Goal: Task Accomplishment & Management: Complete application form

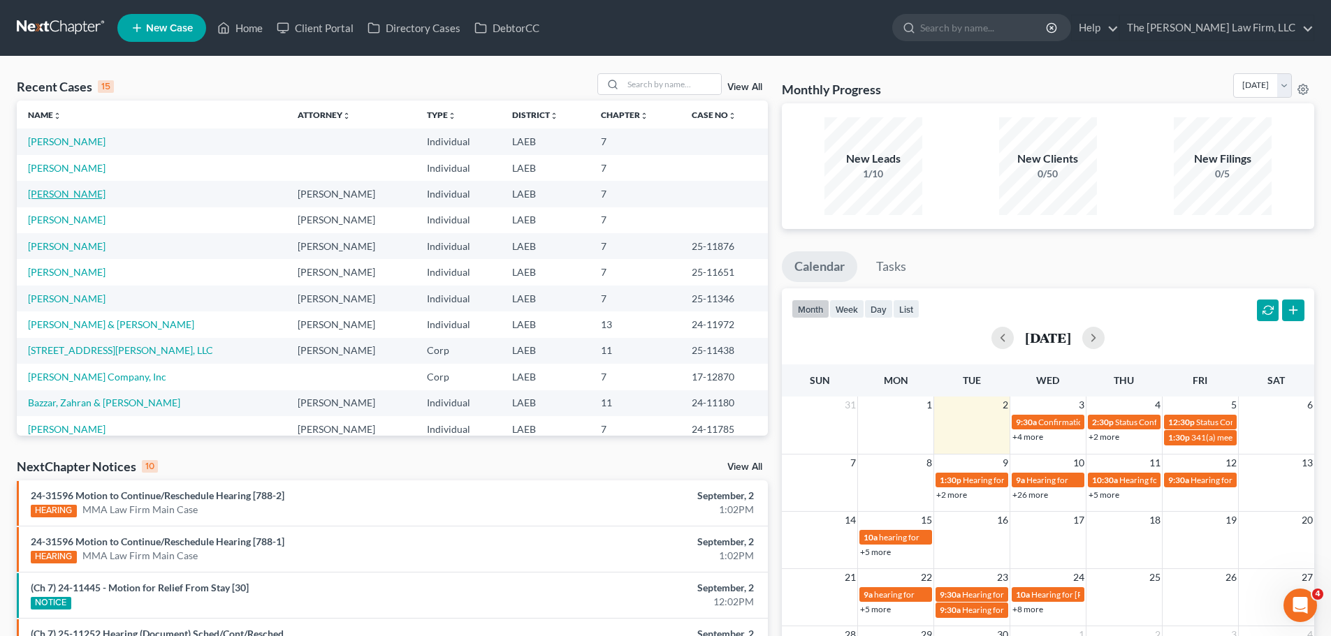
click at [53, 197] on link "[PERSON_NAME]" at bounding box center [67, 194] width 78 height 12
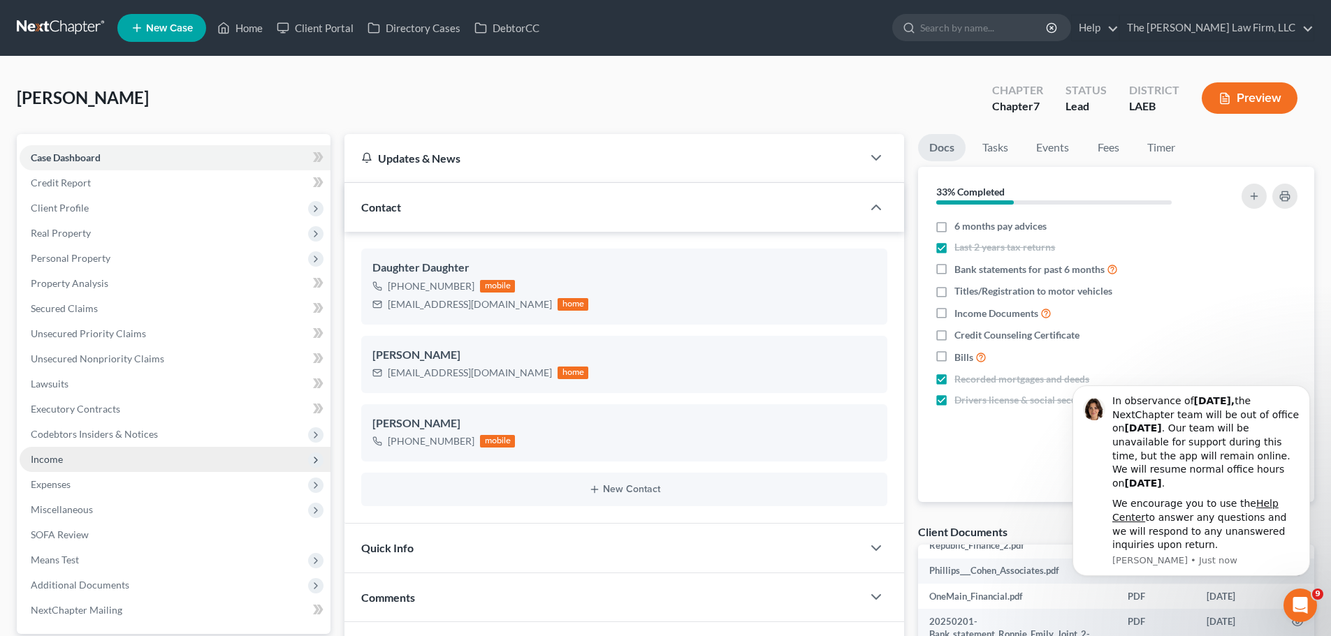
click at [57, 460] on span "Income" at bounding box center [47, 459] width 32 height 12
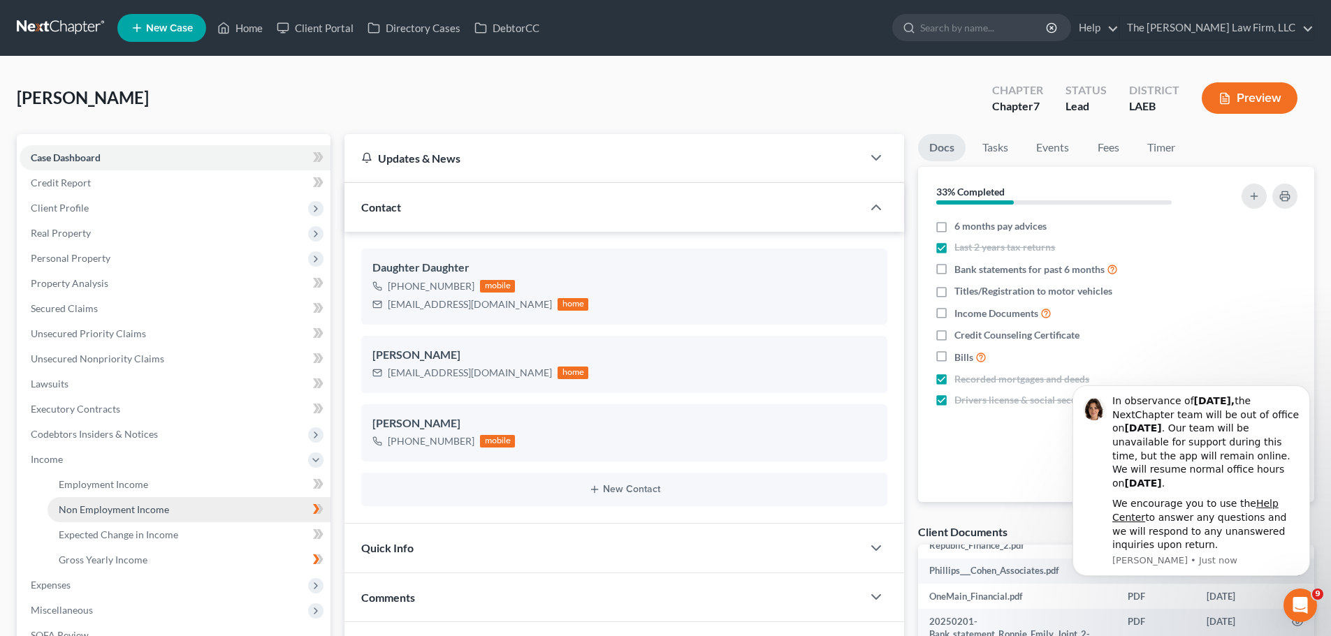
click at [131, 513] on span "Non Employment Income" at bounding box center [114, 510] width 110 height 12
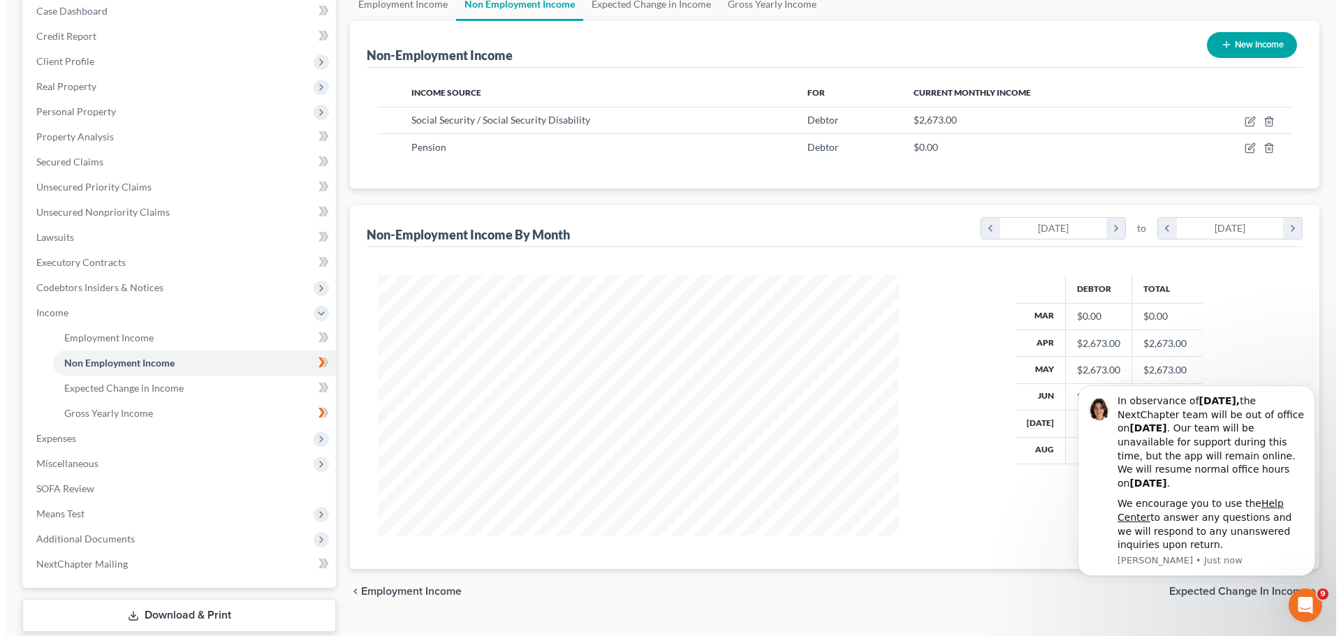
scroll to position [210, 0]
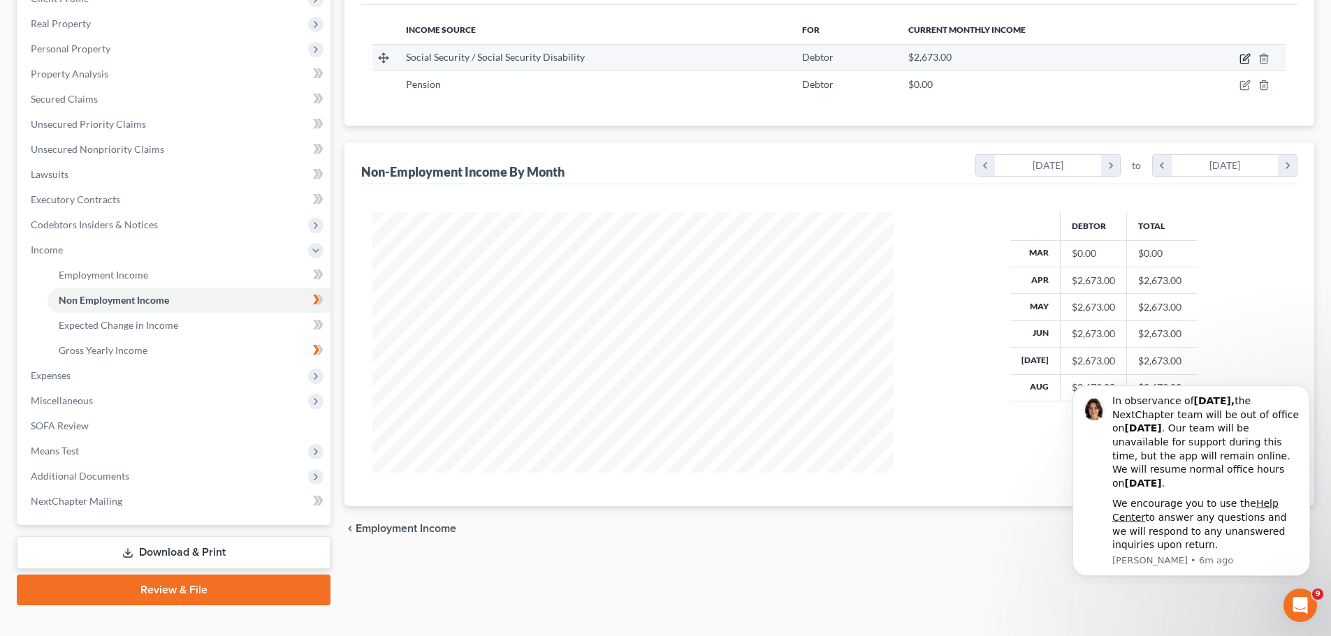
click at [1245, 59] on icon "button" at bounding box center [1244, 58] width 11 height 11
select select "4"
select select "0"
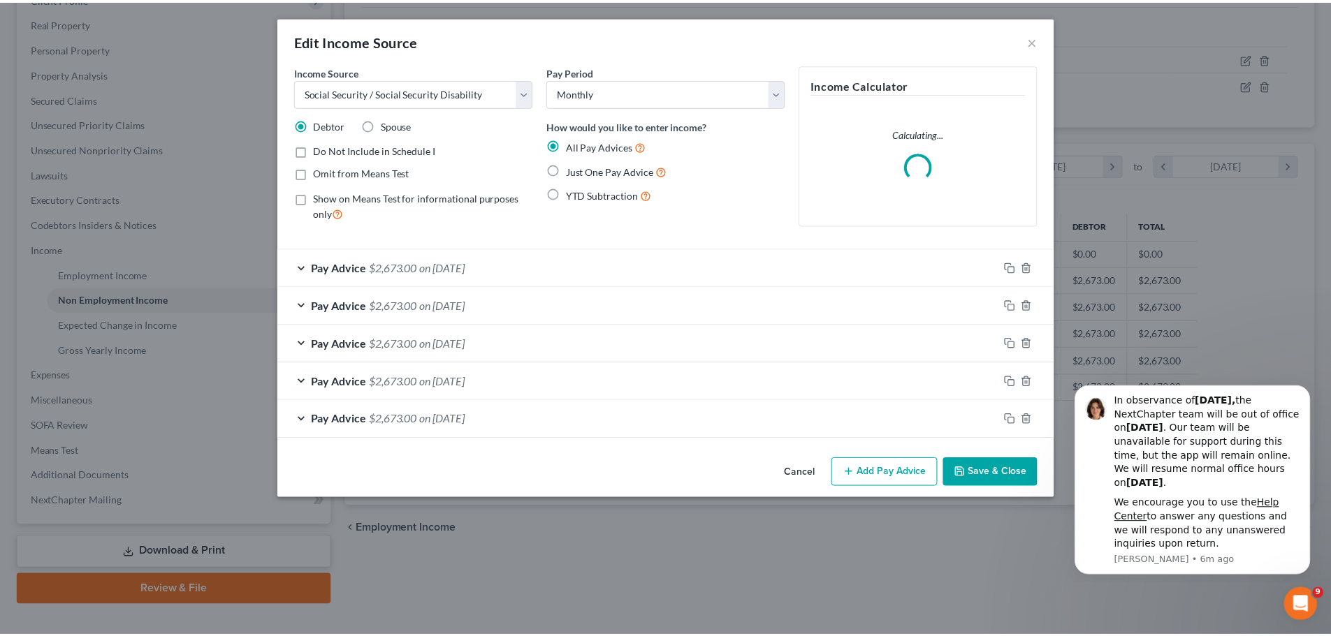
scroll to position [263, 554]
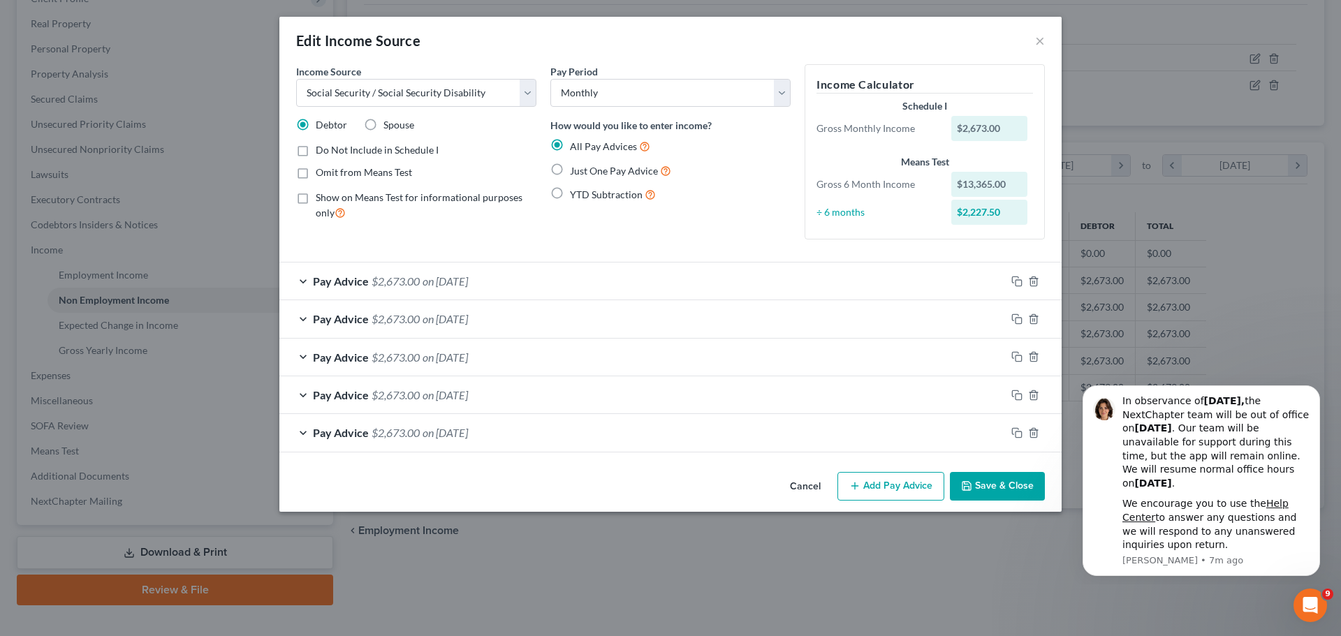
click at [865, 489] on button "Add Pay Advice" at bounding box center [891, 486] width 107 height 29
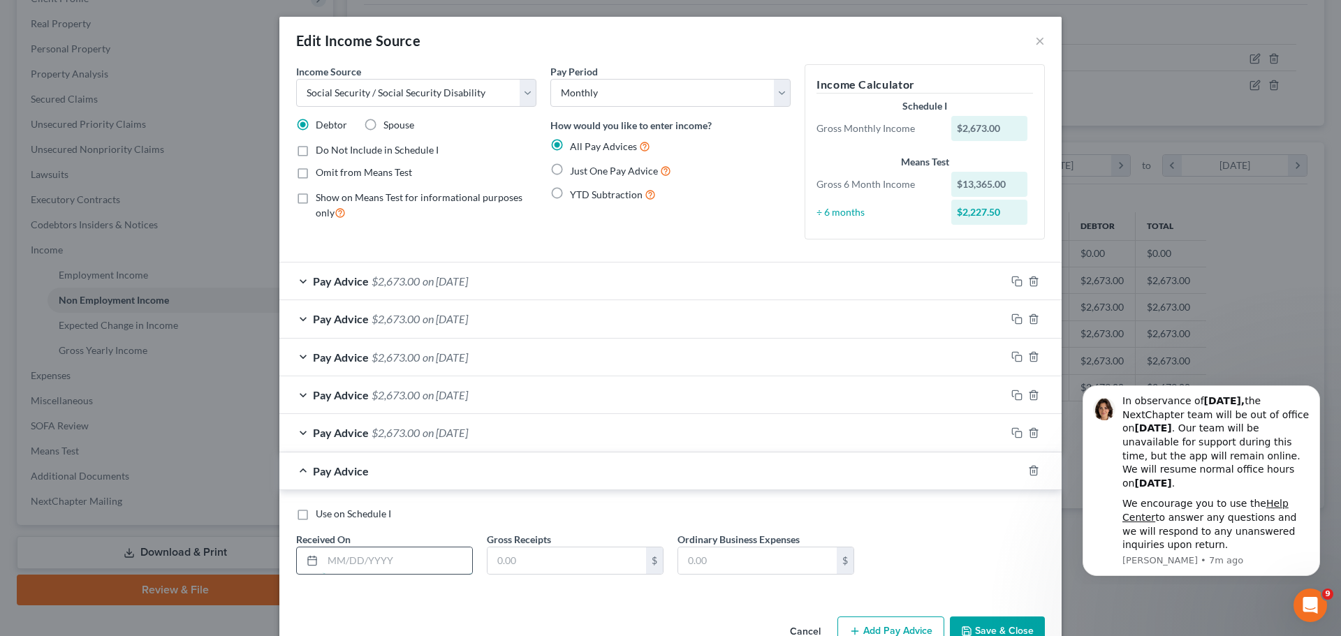
drag, startPoint x: 351, startPoint y: 559, endPoint x: 452, endPoint y: 558, distance: 101.3
click at [351, 558] on input "text" at bounding box center [397, 561] width 149 height 27
type input "3/28/2025"
type input "2,673.00"
click at [995, 627] on button "Save & Close" at bounding box center [997, 631] width 95 height 29
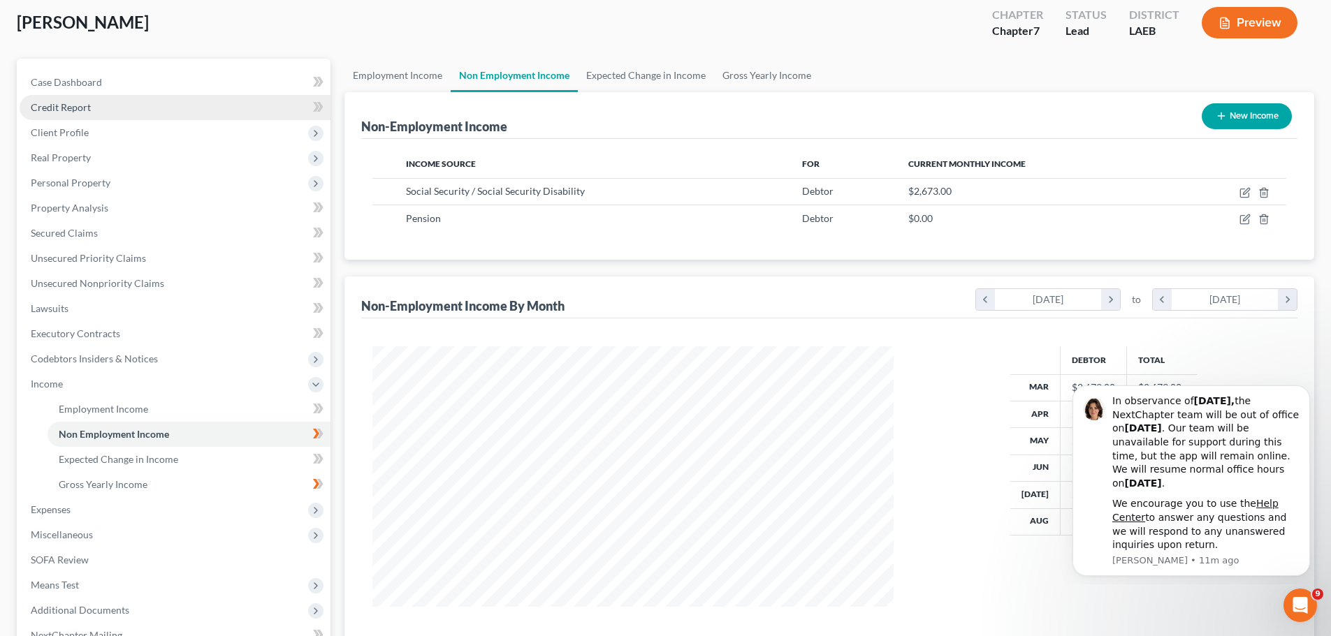
scroll to position [70, 0]
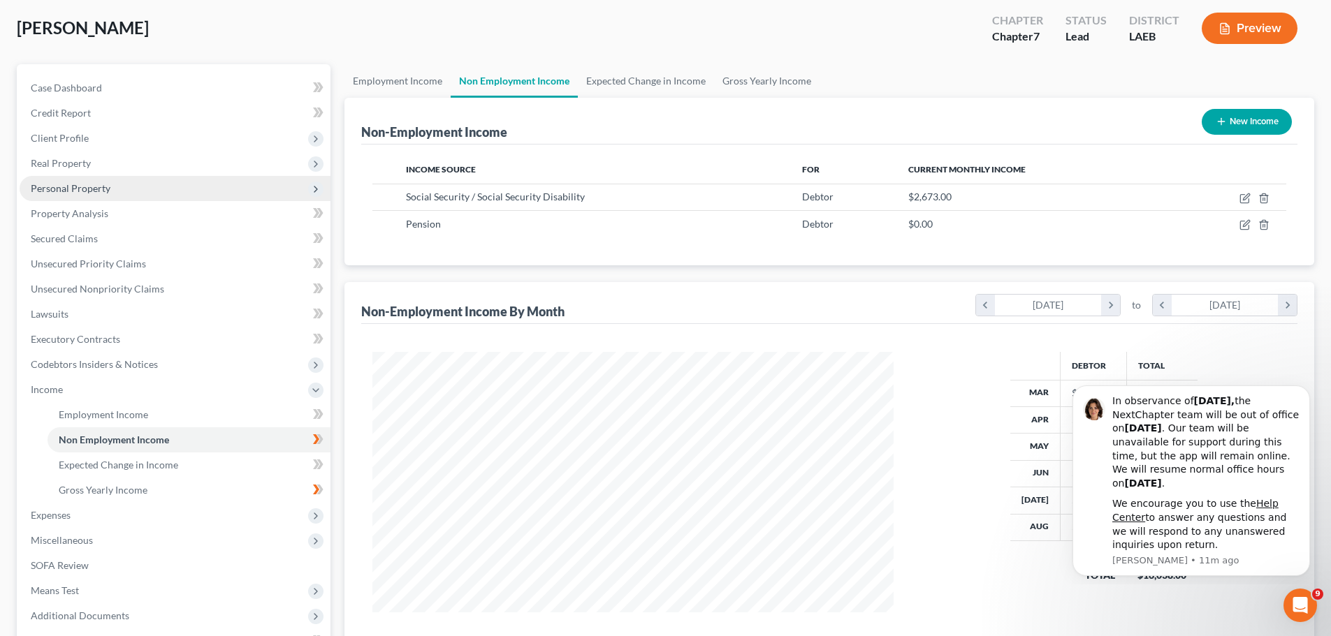
click at [78, 190] on span "Personal Property" at bounding box center [71, 188] width 80 height 12
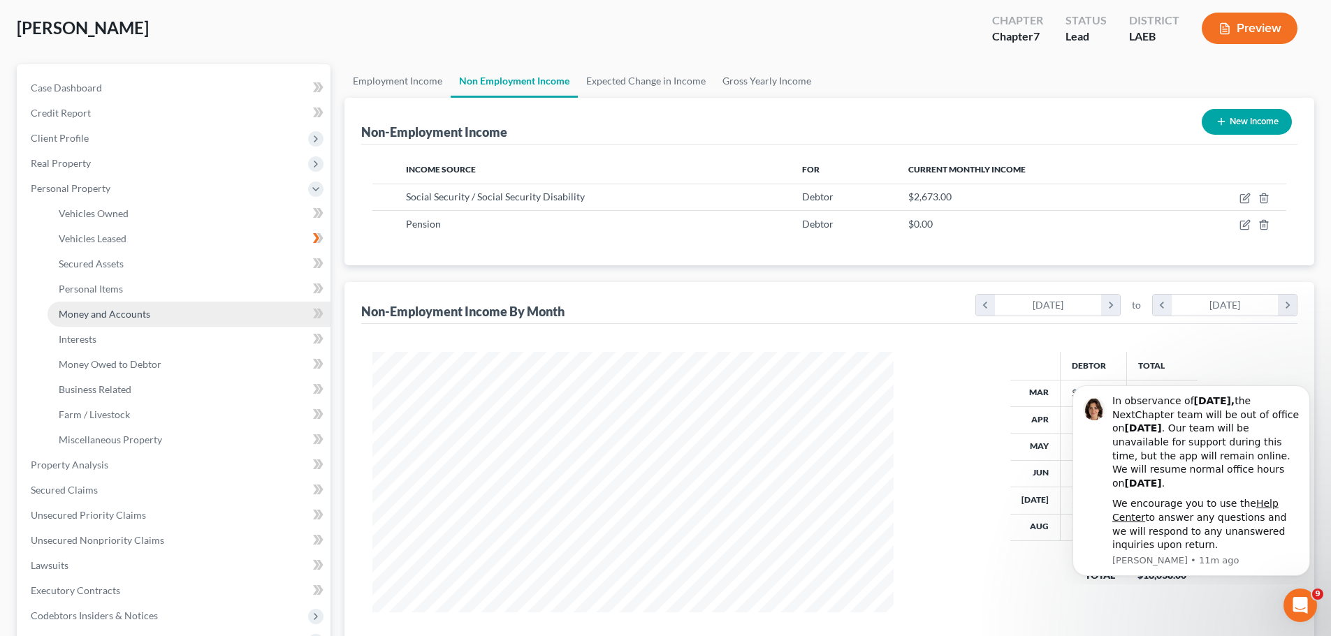
click at [104, 310] on span "Money and Accounts" at bounding box center [105, 314] width 92 height 12
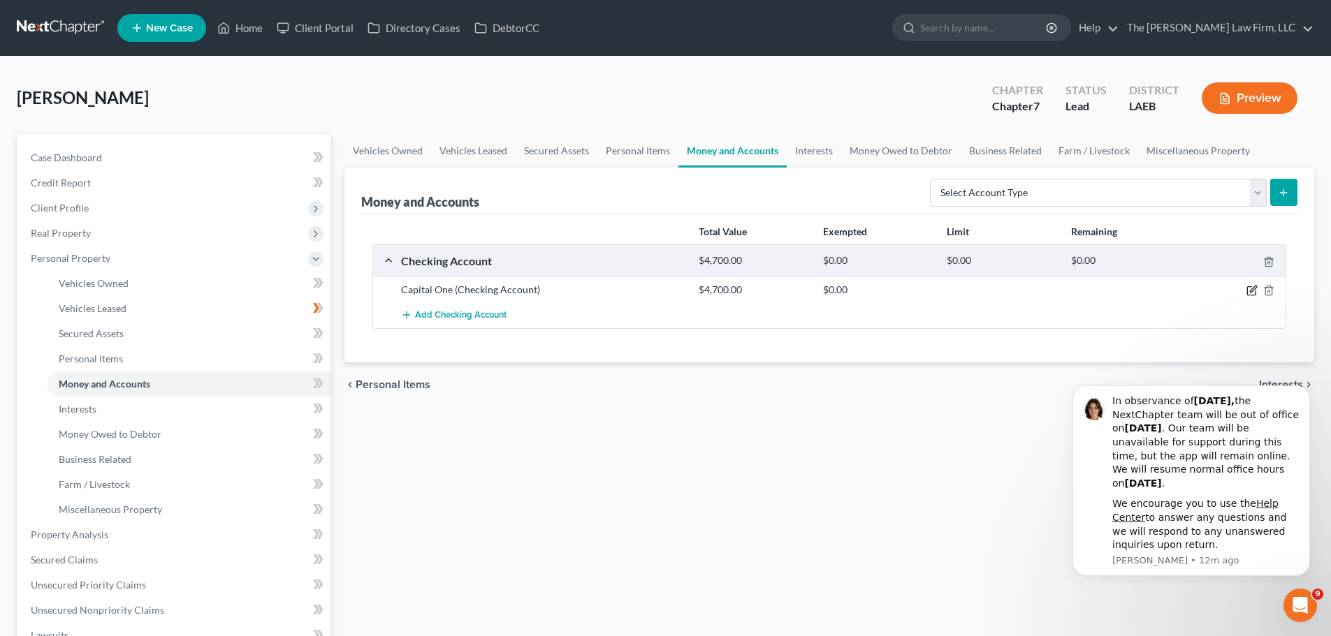
click at [1250, 290] on icon "button" at bounding box center [1251, 290] width 11 height 11
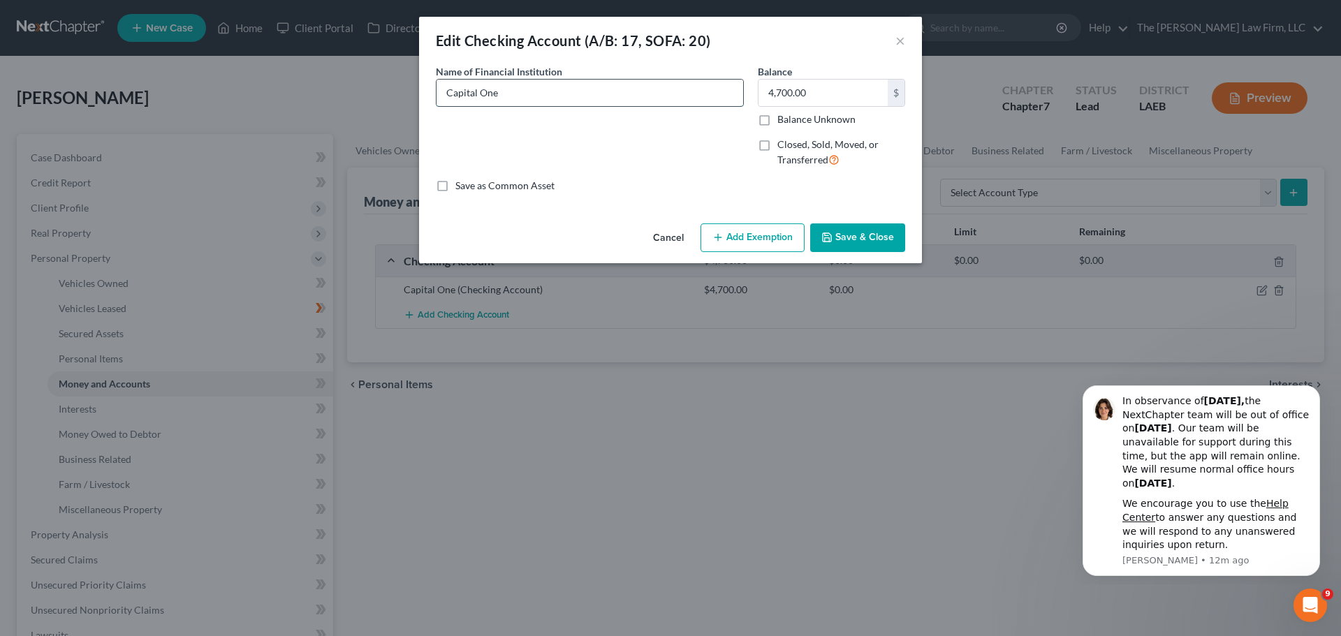
click at [509, 86] on input "Capital One" at bounding box center [590, 93] width 307 height 27
type input "Capital One (3704)"
click at [848, 242] on button "Save & Close" at bounding box center [857, 238] width 95 height 29
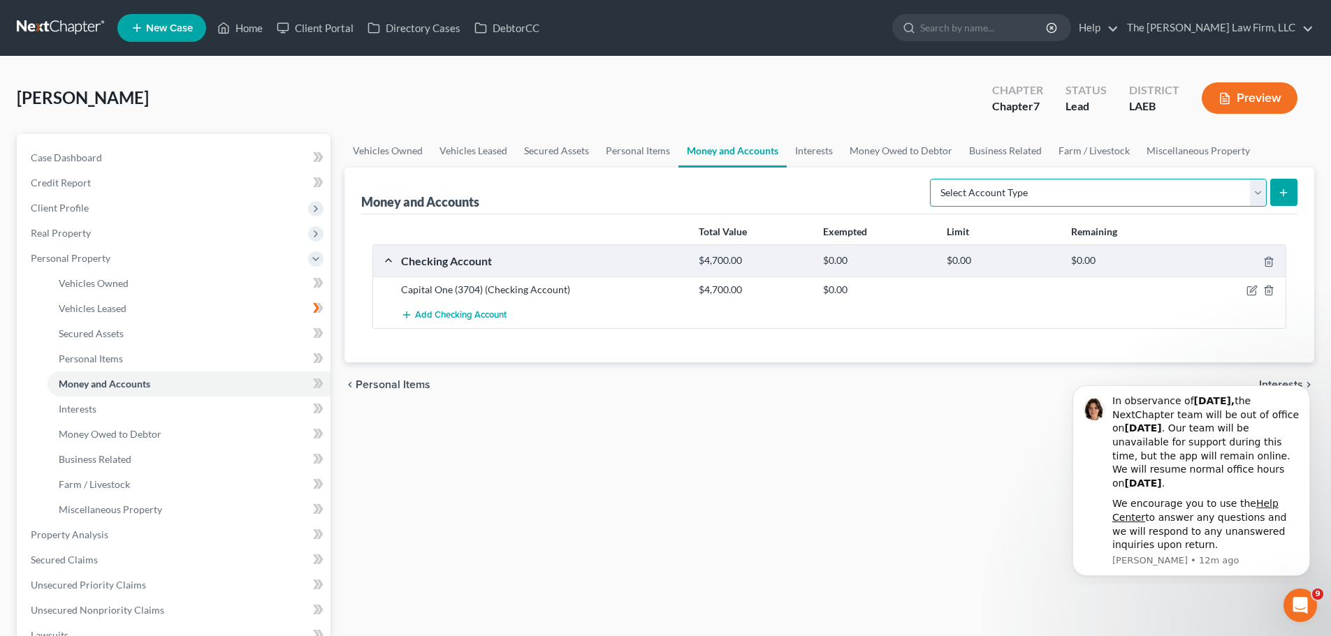
click at [1252, 193] on select "Select Account Type Brokerage (A/B: 18, SOFA: 20) Cash on Hand (A/B: 16) Certif…" at bounding box center [1098, 193] width 337 height 28
select select "savings"
click at [933, 179] on select "Select Account Type Brokerage (A/B: 18, SOFA: 20) Cash on Hand (A/B: 16) Certif…" at bounding box center [1098, 193] width 337 height 28
click at [1280, 193] on icon "submit" at bounding box center [1283, 192] width 11 height 11
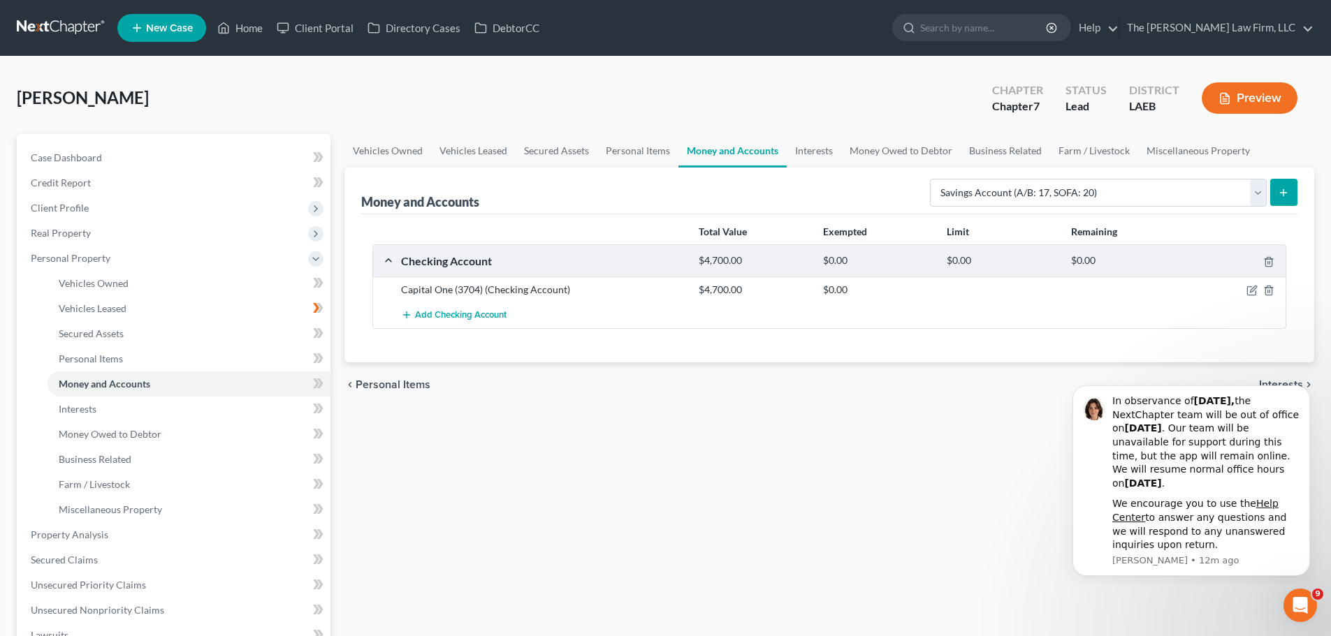
click at [1286, 191] on icon "submit" at bounding box center [1283, 192] width 11 height 11
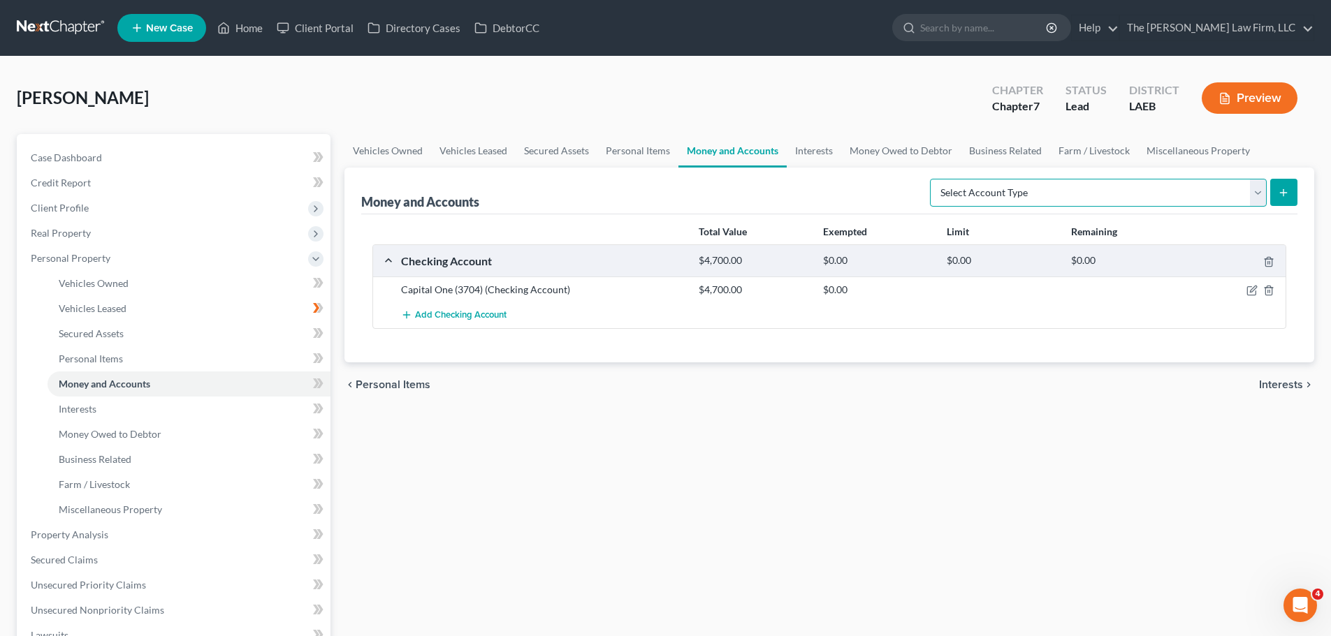
click at [1255, 191] on select "Select Account Type Brokerage (A/B: 18, SOFA: 20) Cash on Hand (A/B: 16) Certif…" at bounding box center [1098, 193] width 337 height 28
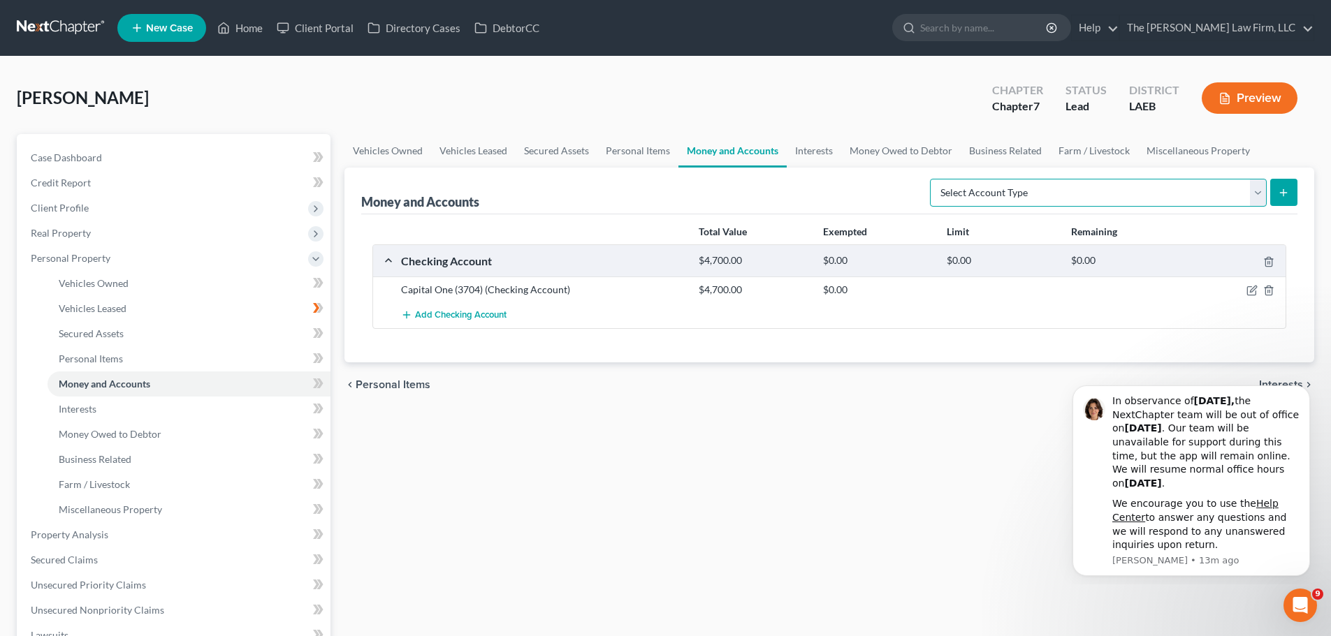
select select "savings"
click at [933, 179] on select "Select Account Type Brokerage (A/B: 18, SOFA: 20) Cash on Hand (A/B: 16) Certif…" at bounding box center [1098, 193] width 337 height 28
click at [1280, 192] on icon "submit" at bounding box center [1283, 192] width 11 height 11
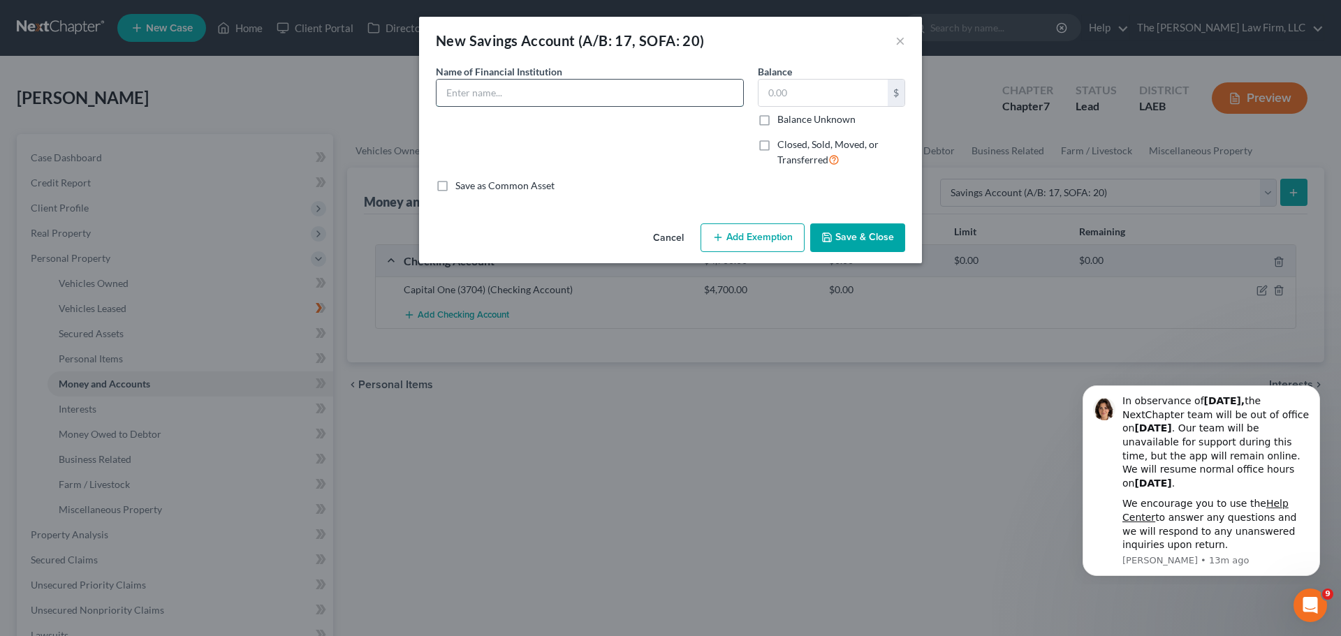
click at [499, 98] on input "text" at bounding box center [590, 93] width 307 height 27
type input "Capital One (8678)"
click at [841, 232] on button "Save & Close" at bounding box center [857, 238] width 95 height 29
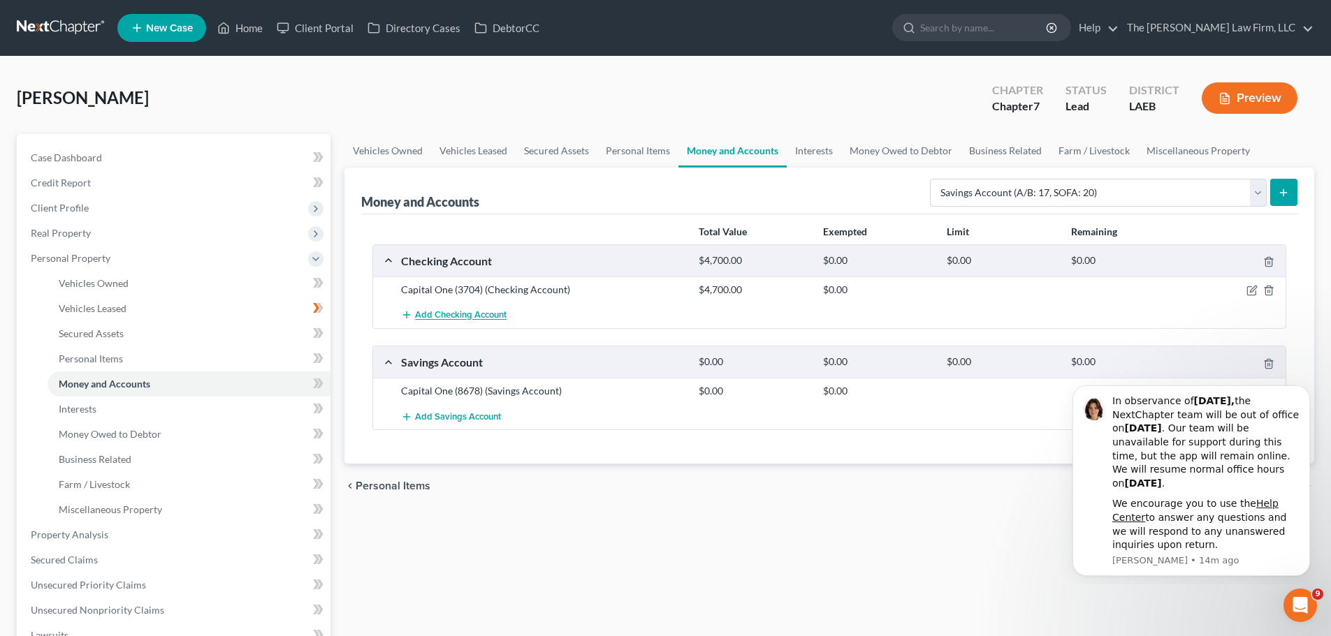
click at [465, 316] on span "Add Checking Account" at bounding box center [461, 315] width 92 height 11
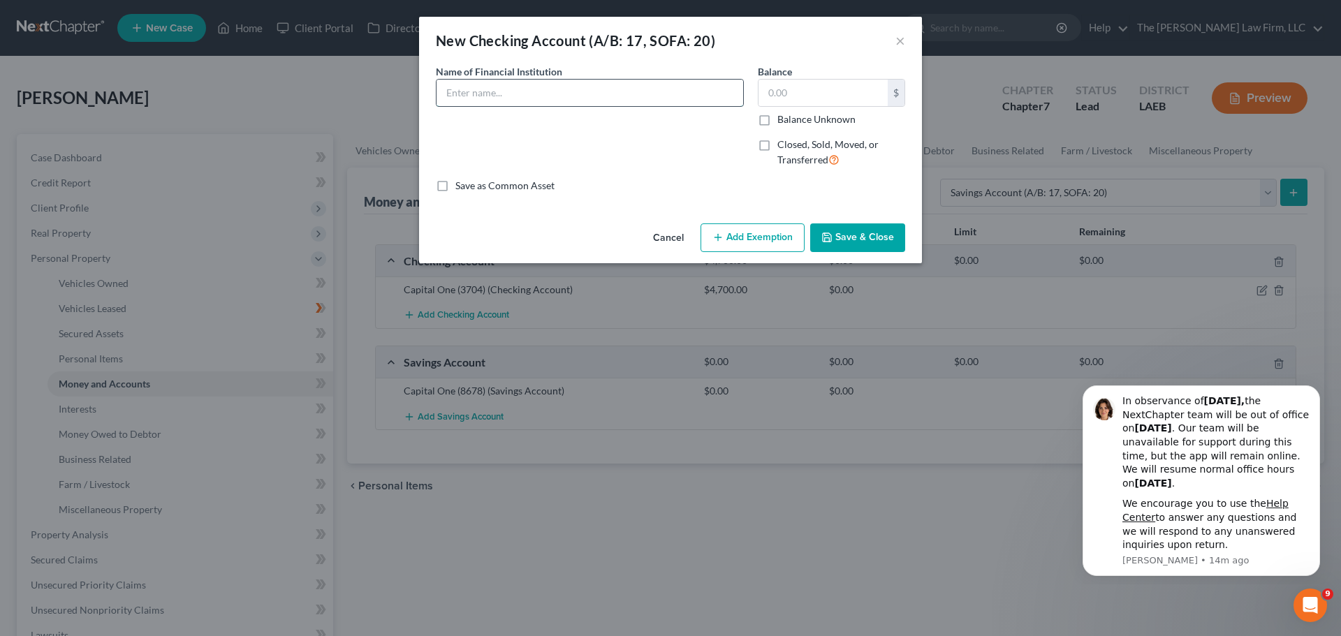
click at [511, 91] on input "text" at bounding box center [590, 93] width 307 height 27
type input "Capital One (7534)"
click at [880, 241] on button "Save & Close" at bounding box center [857, 238] width 95 height 29
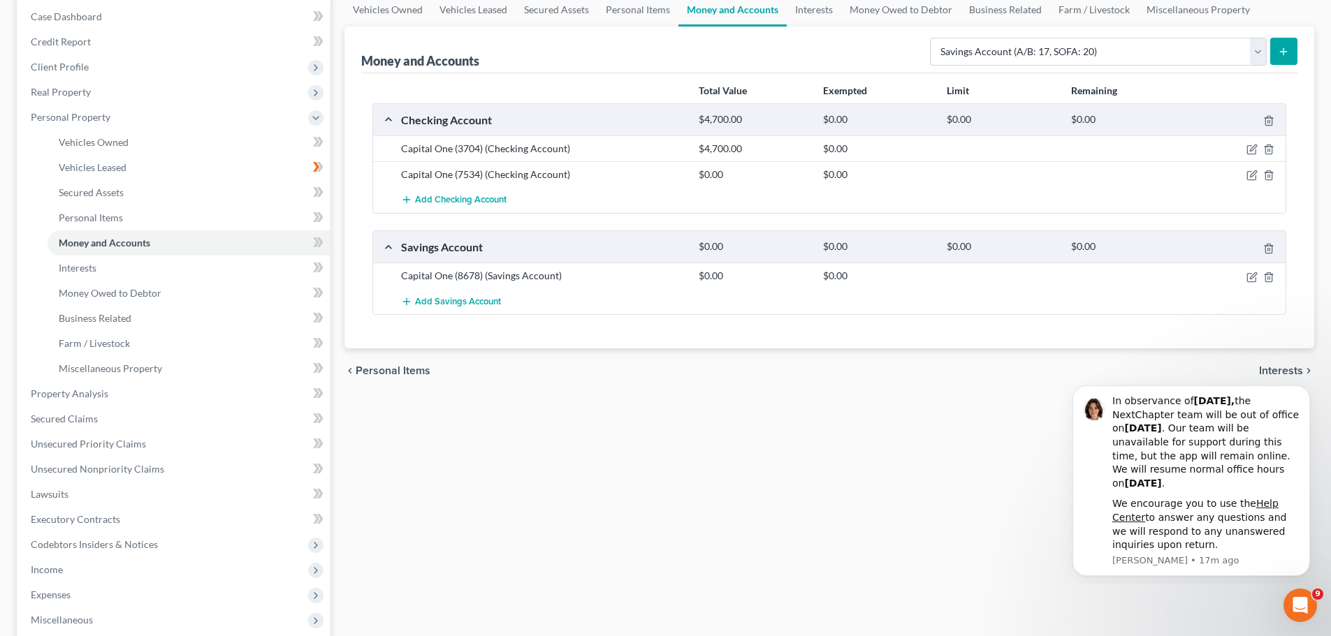
scroll to position [279, 0]
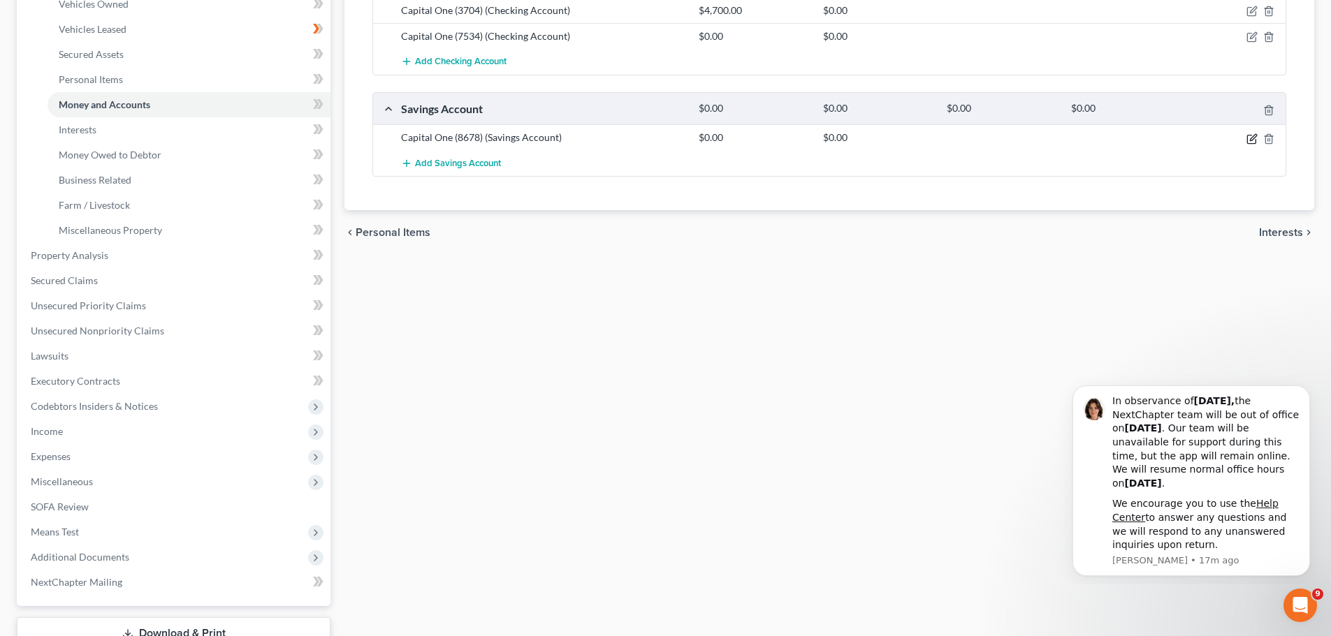
click at [1250, 138] on icon "button" at bounding box center [1251, 138] width 11 height 11
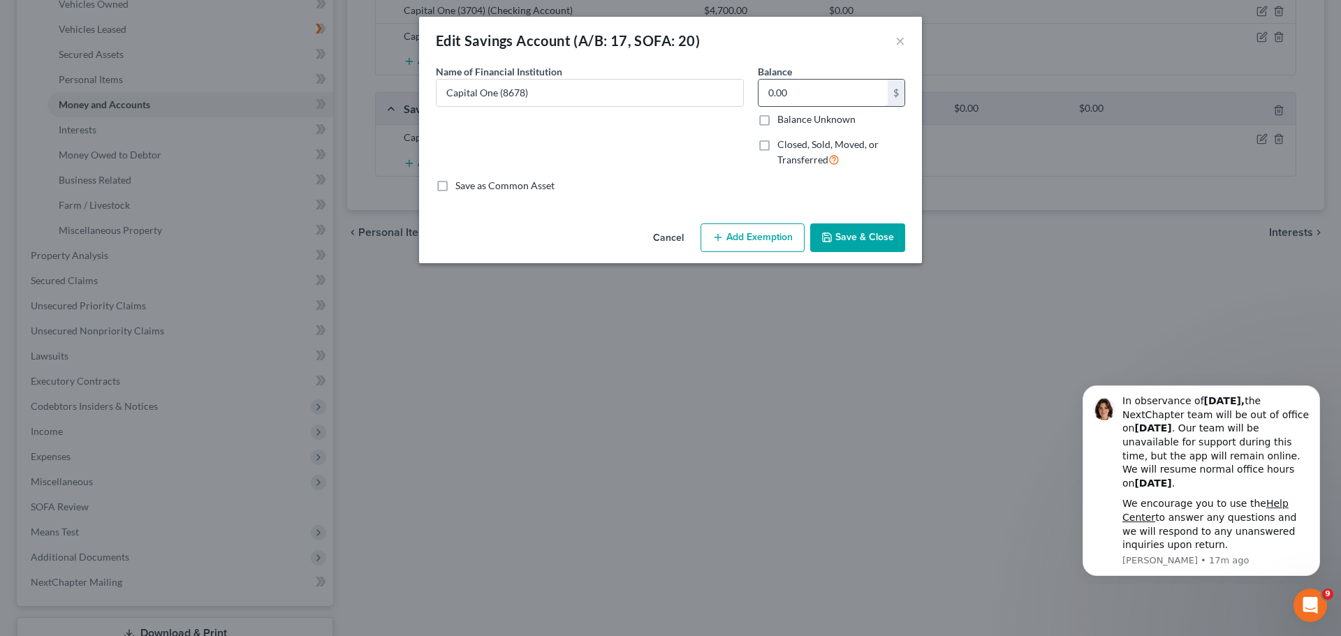
click at [806, 93] on input "0.00" at bounding box center [823, 93] width 129 height 27
type input "29.00"
click at [832, 238] on icon "button" at bounding box center [826, 237] width 11 height 11
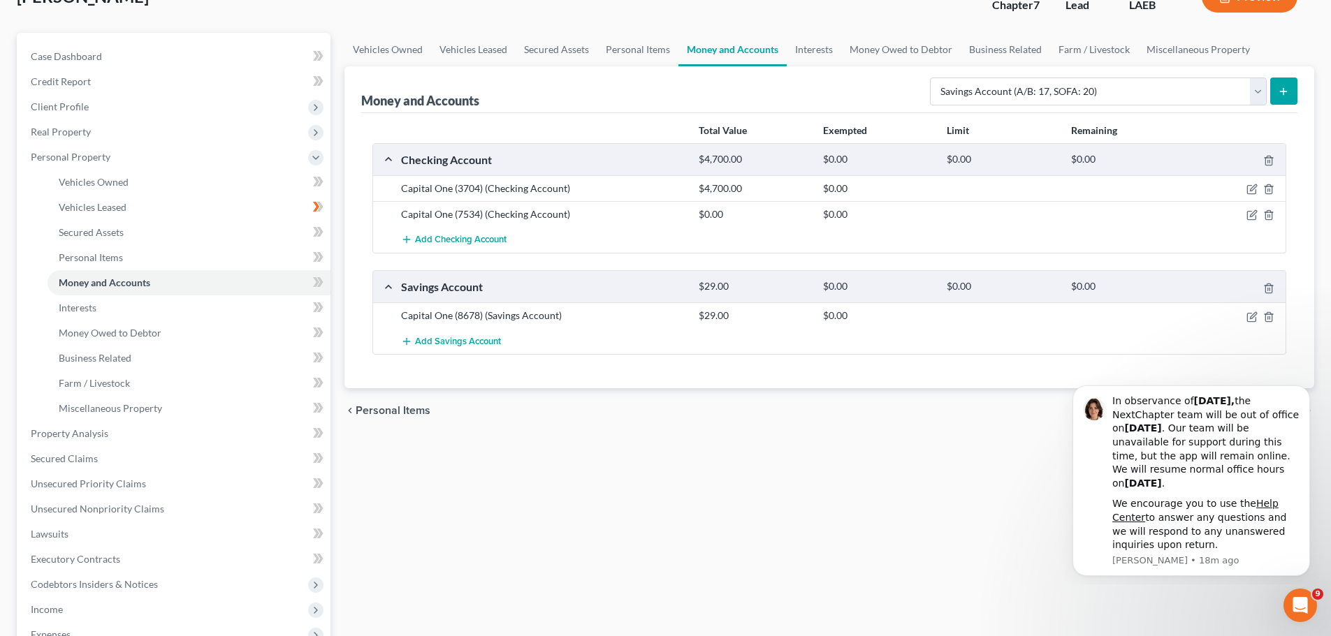
scroll to position [0, 0]
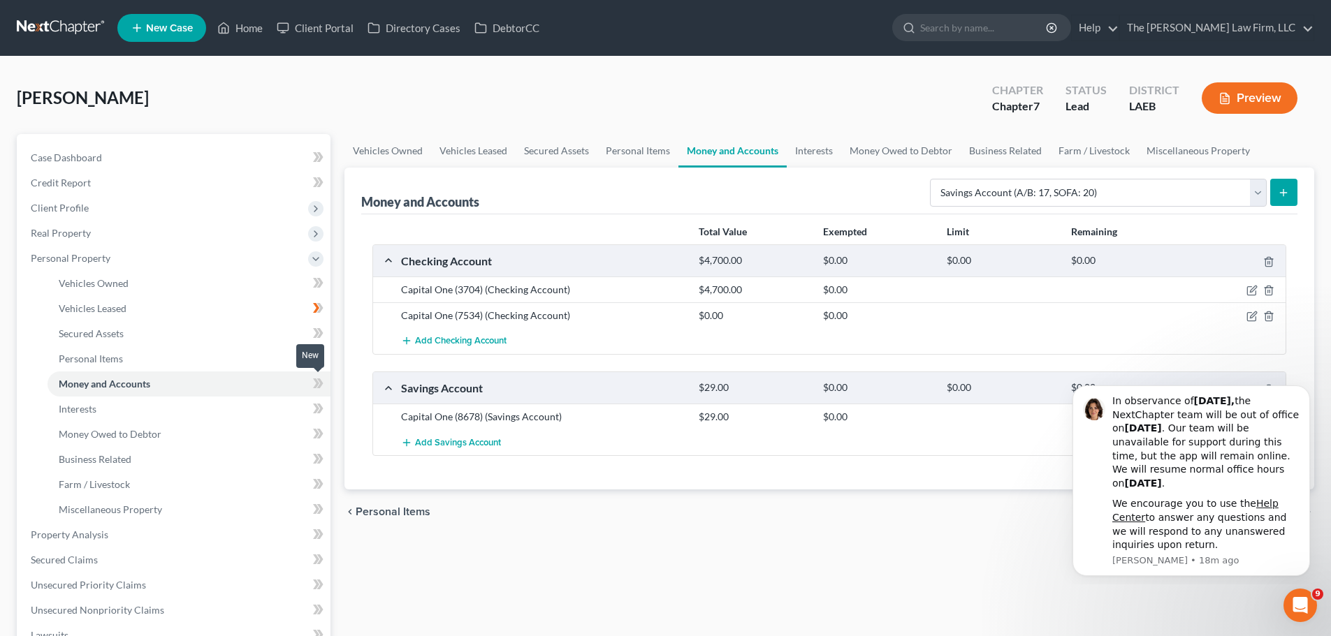
click at [315, 385] on icon at bounding box center [318, 383] width 10 height 17
click at [112, 356] on span "Personal Items" at bounding box center [91, 359] width 64 height 12
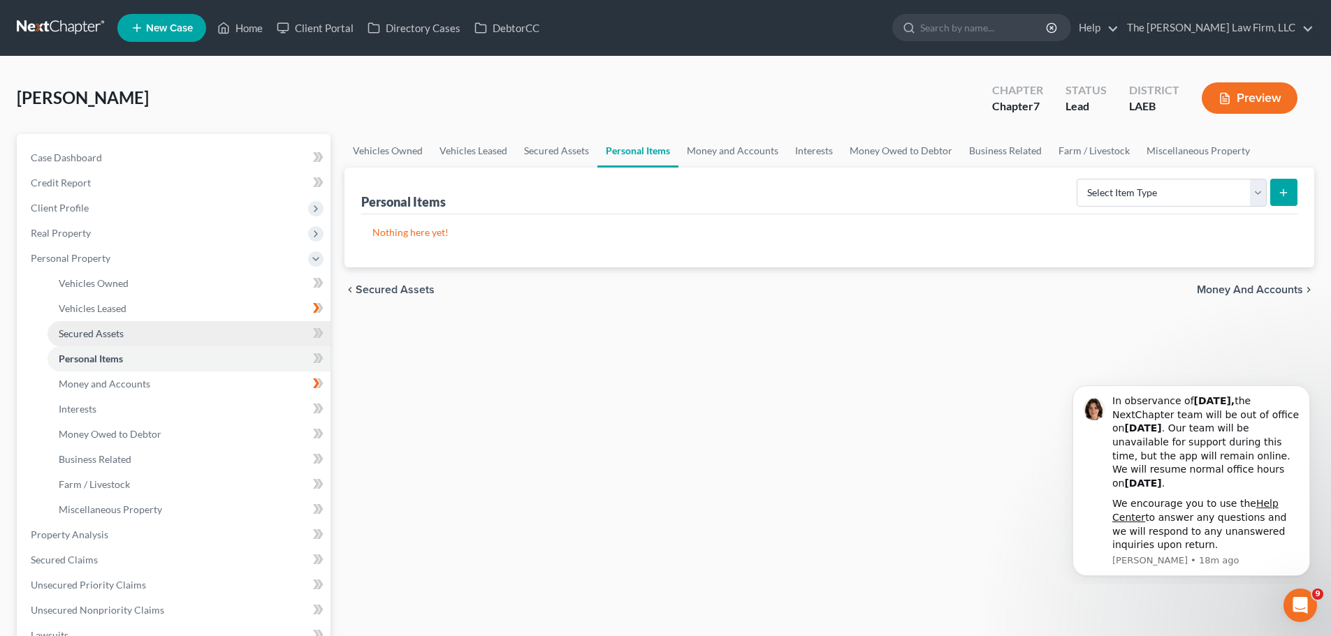
click at [71, 335] on span "Secured Assets" at bounding box center [91, 334] width 65 height 12
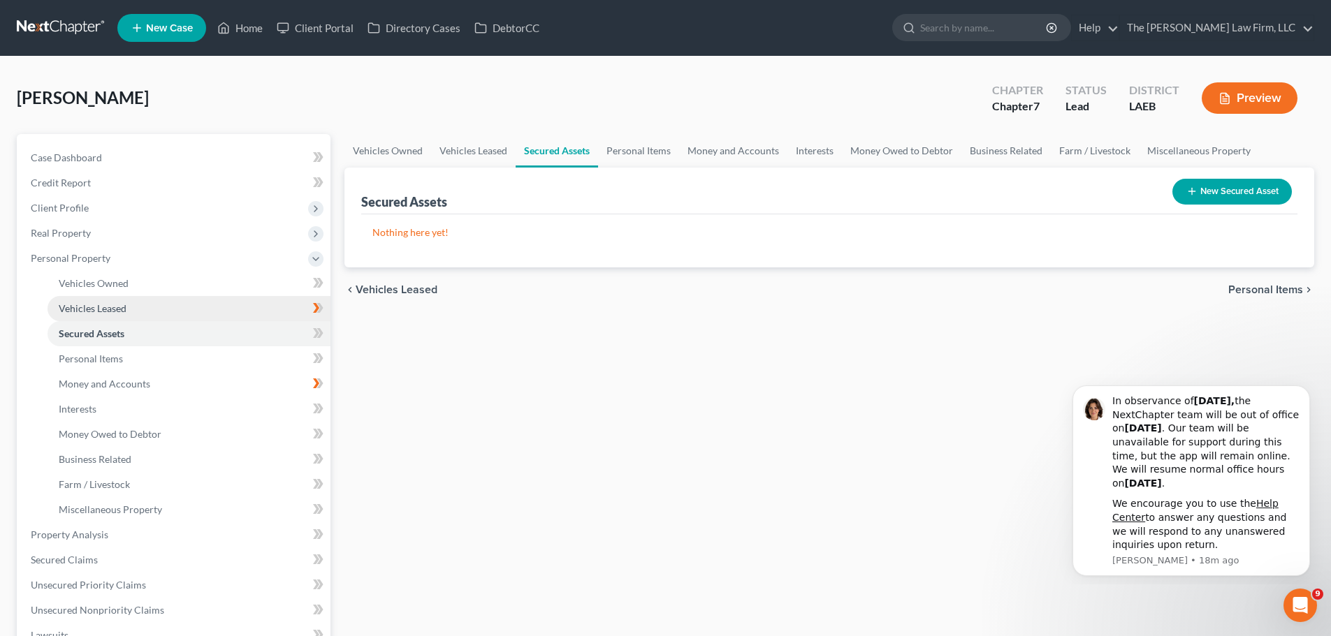
click at [73, 309] on span "Vehicles Leased" at bounding box center [93, 308] width 68 height 12
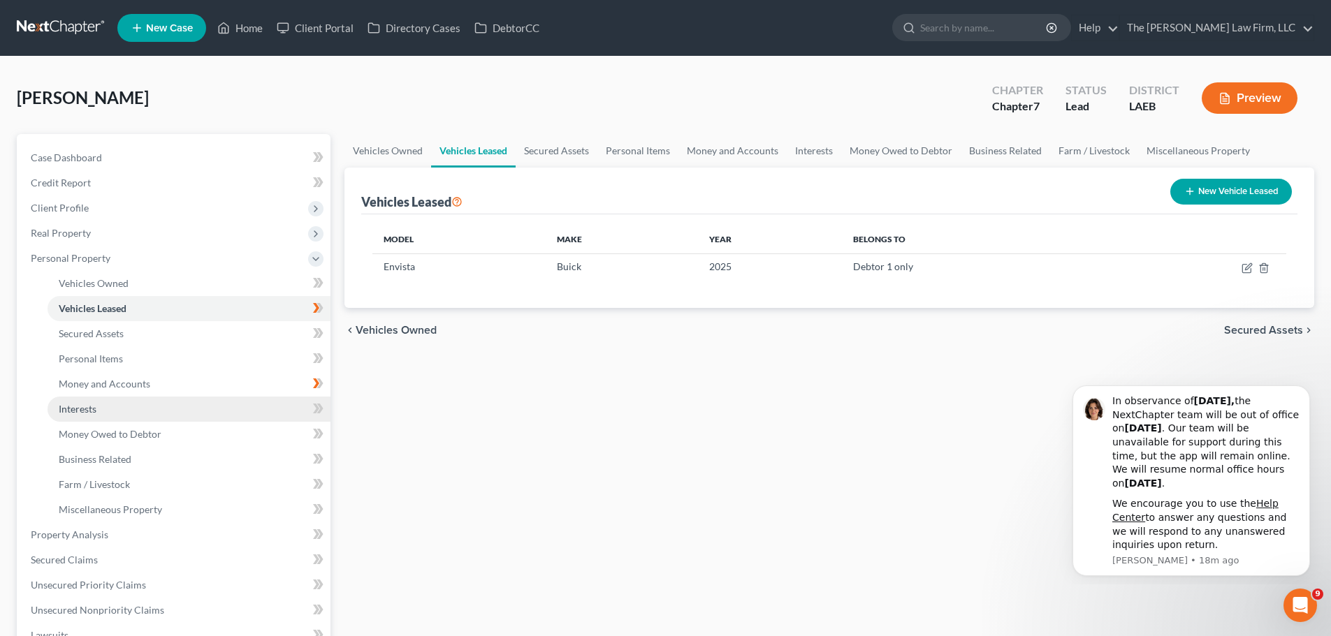
click at [75, 413] on span "Interests" at bounding box center [78, 409] width 38 height 12
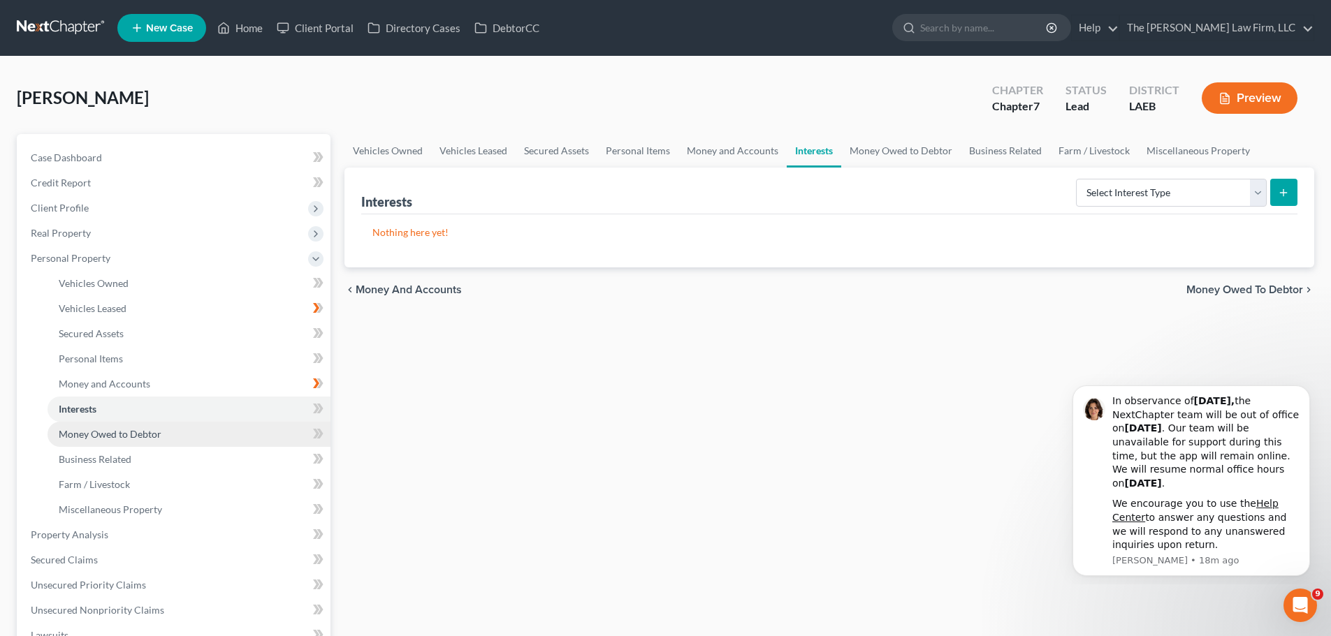
click at [72, 434] on span "Money Owed to Debtor" at bounding box center [110, 434] width 103 height 12
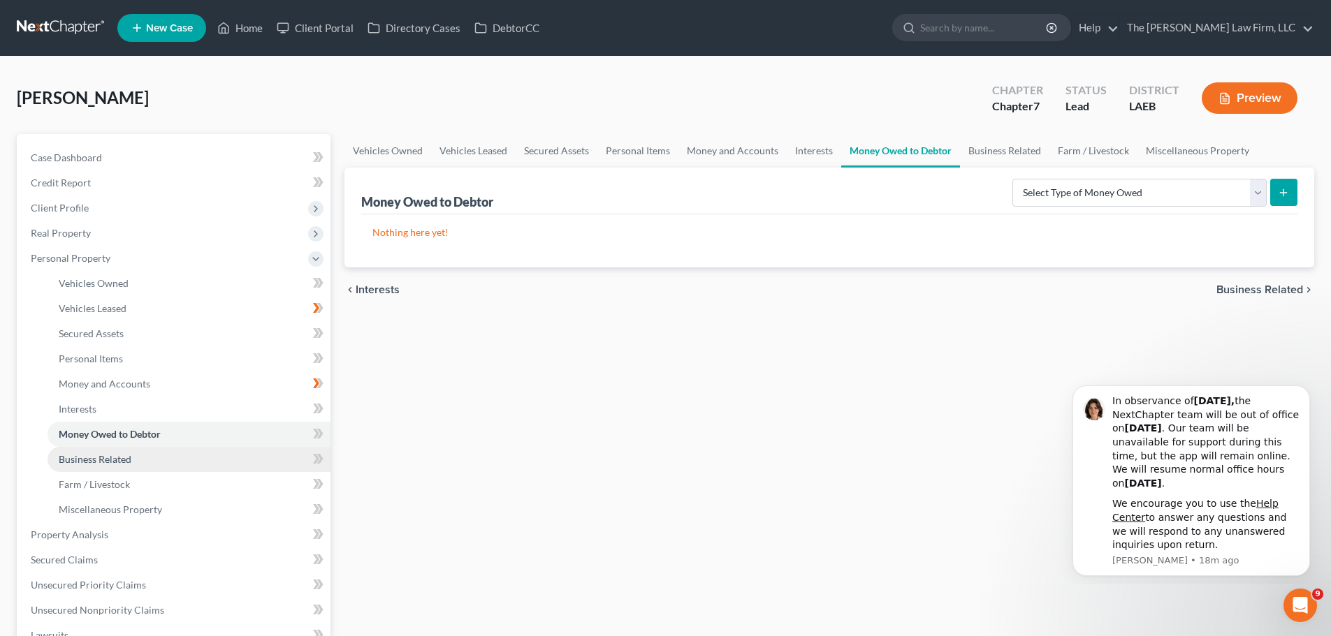
click at [77, 460] on span "Business Related" at bounding box center [95, 459] width 73 height 12
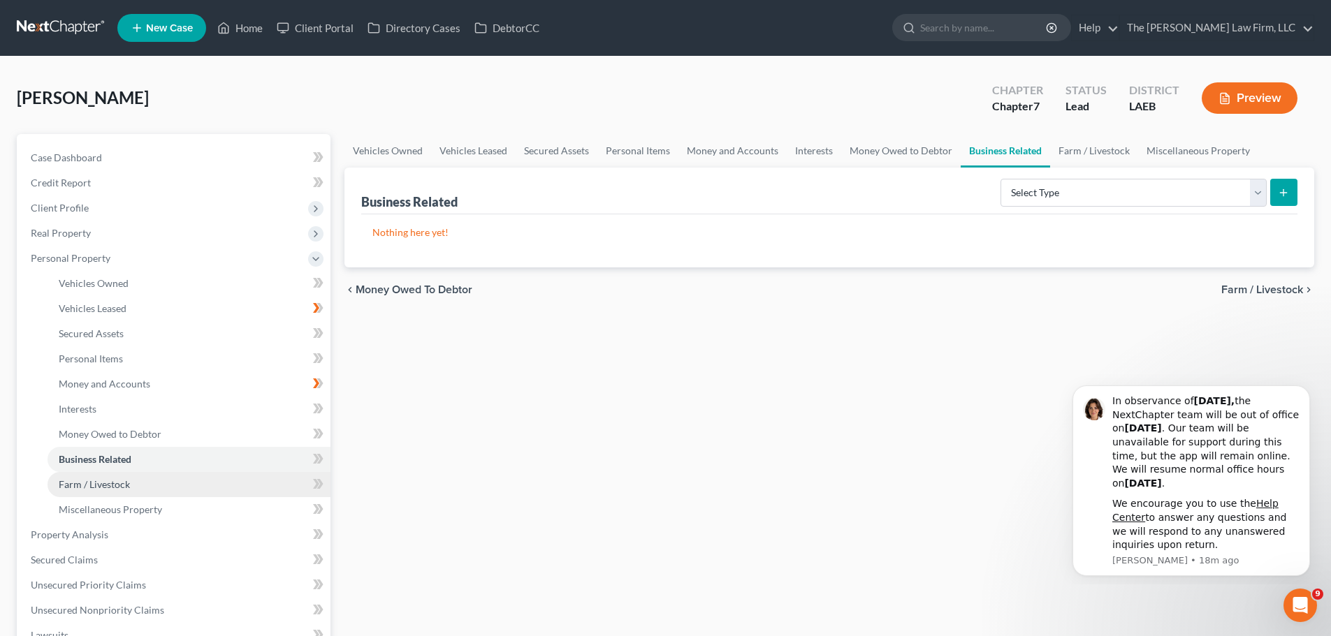
click at [80, 494] on link "Farm / Livestock" at bounding box center [189, 484] width 283 height 25
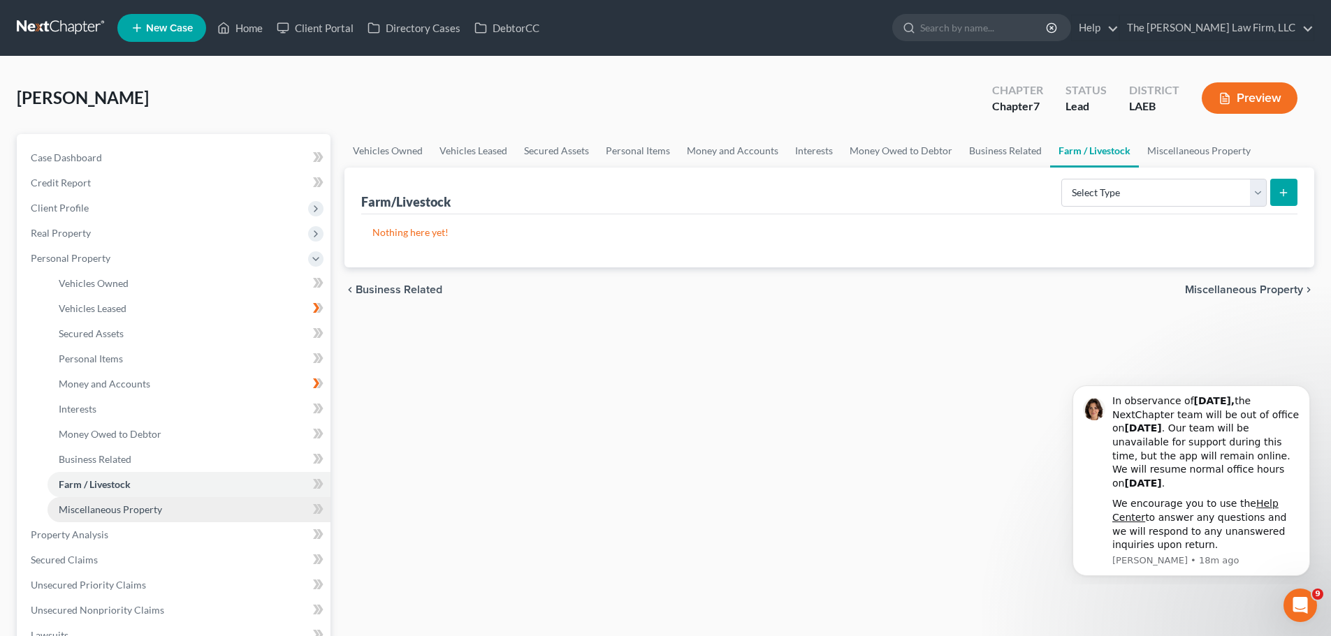
click at [79, 514] on span "Miscellaneous Property" at bounding box center [110, 510] width 103 height 12
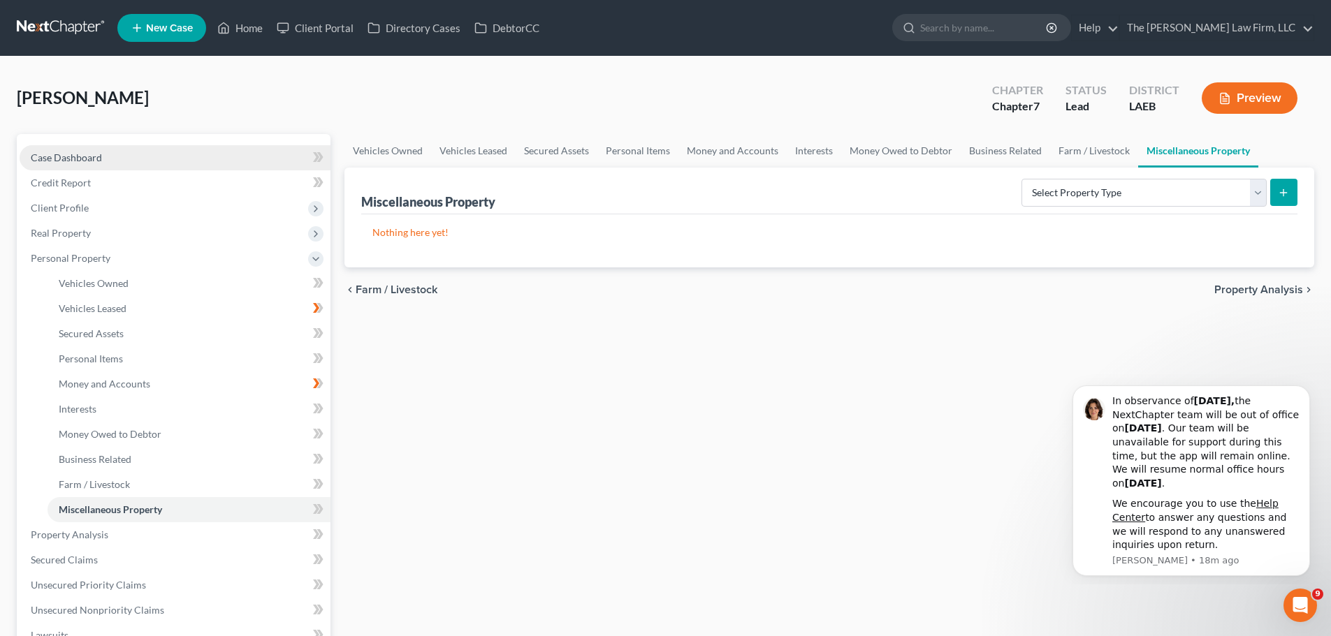
click at [68, 162] on span "Case Dashboard" at bounding box center [66, 158] width 71 height 12
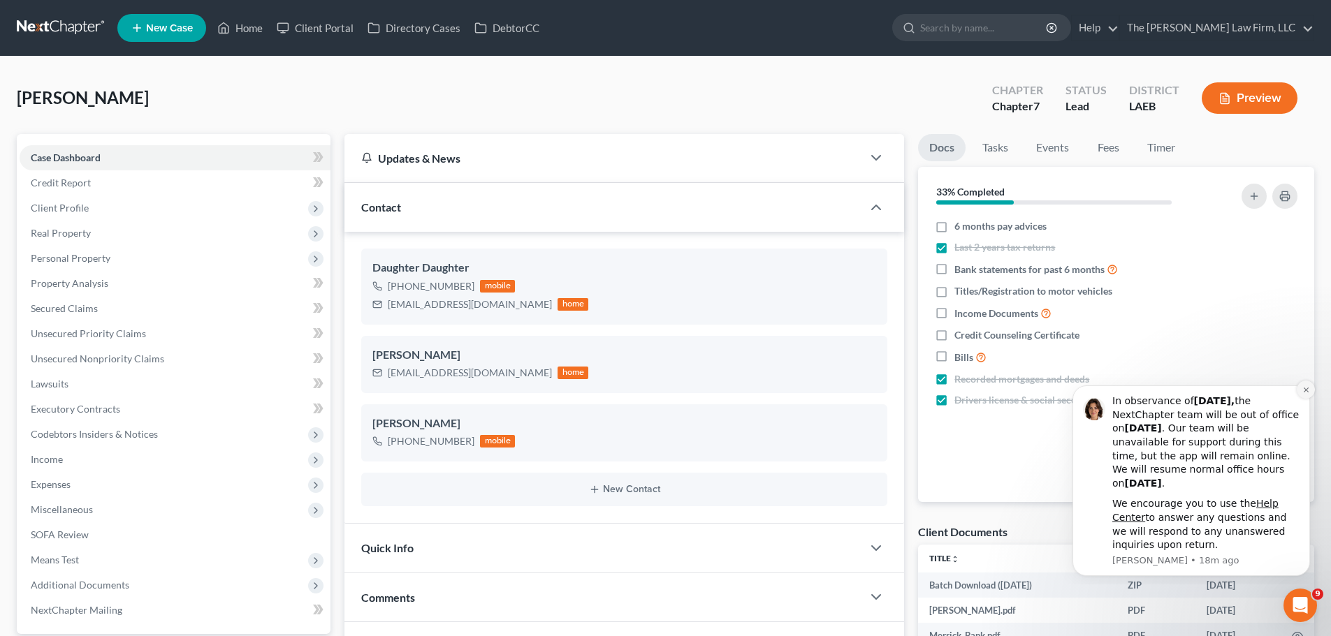
click at [1302, 393] on icon "Dismiss notification" at bounding box center [1306, 390] width 8 height 8
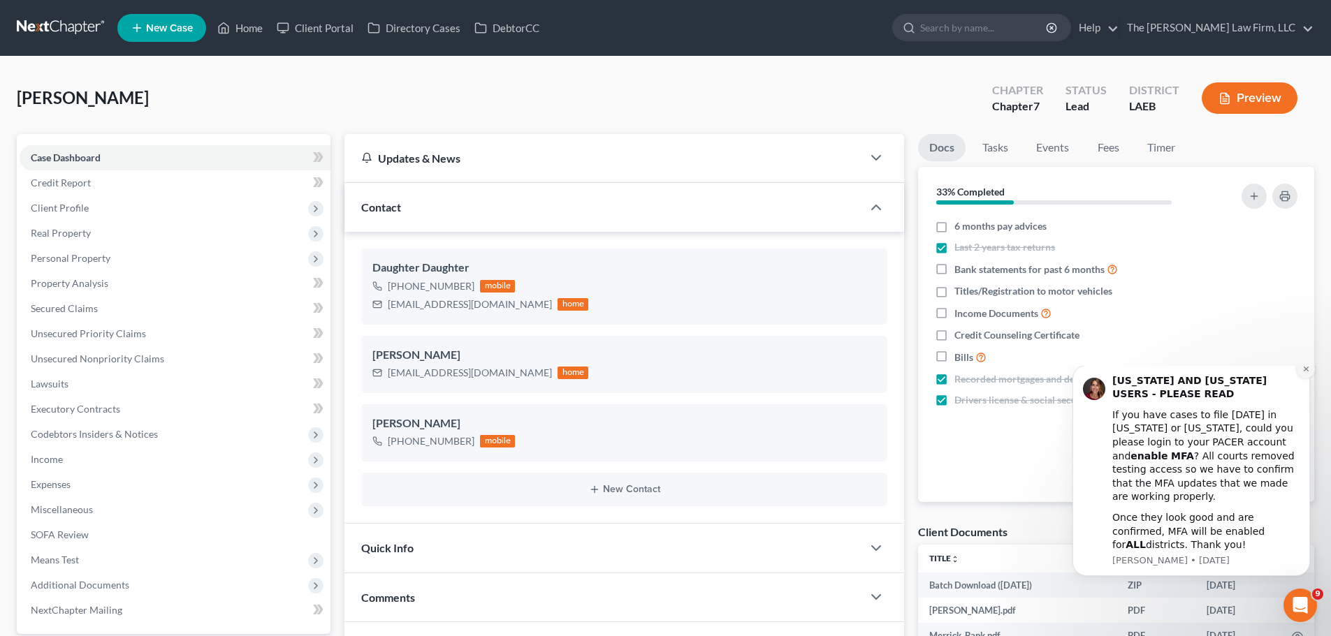
click at [1307, 373] on icon "Dismiss notification" at bounding box center [1306, 369] width 8 height 8
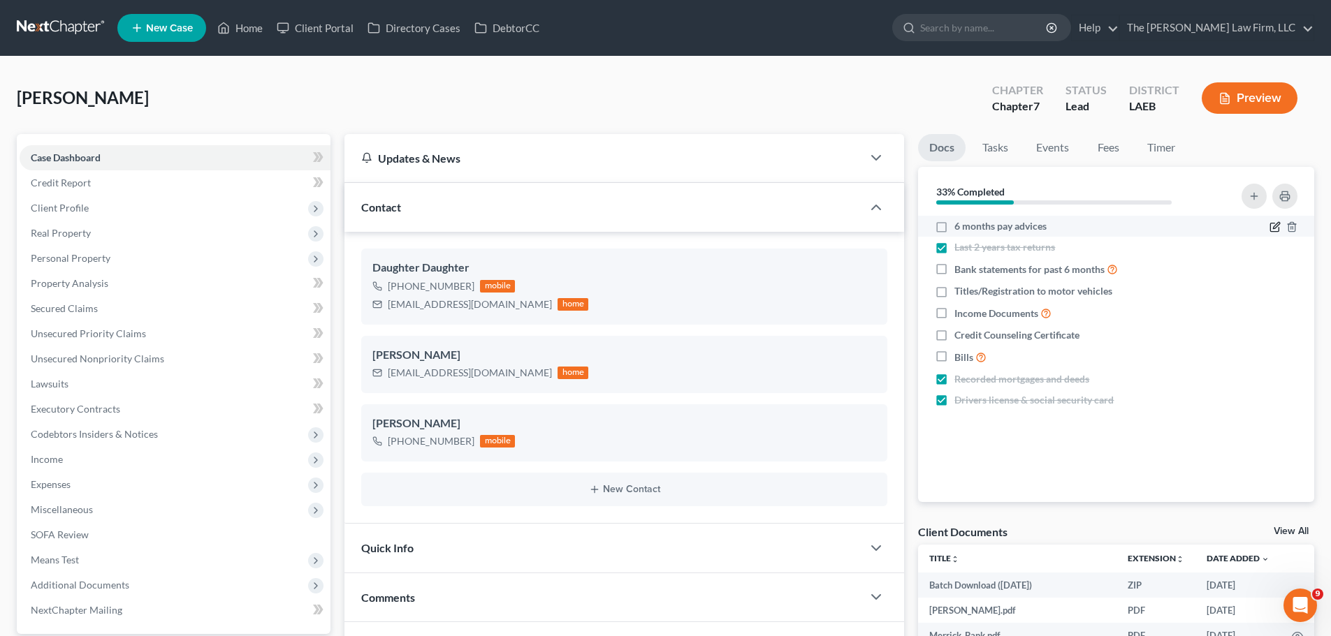
click at [1275, 228] on icon "button" at bounding box center [1276, 226] width 6 height 6
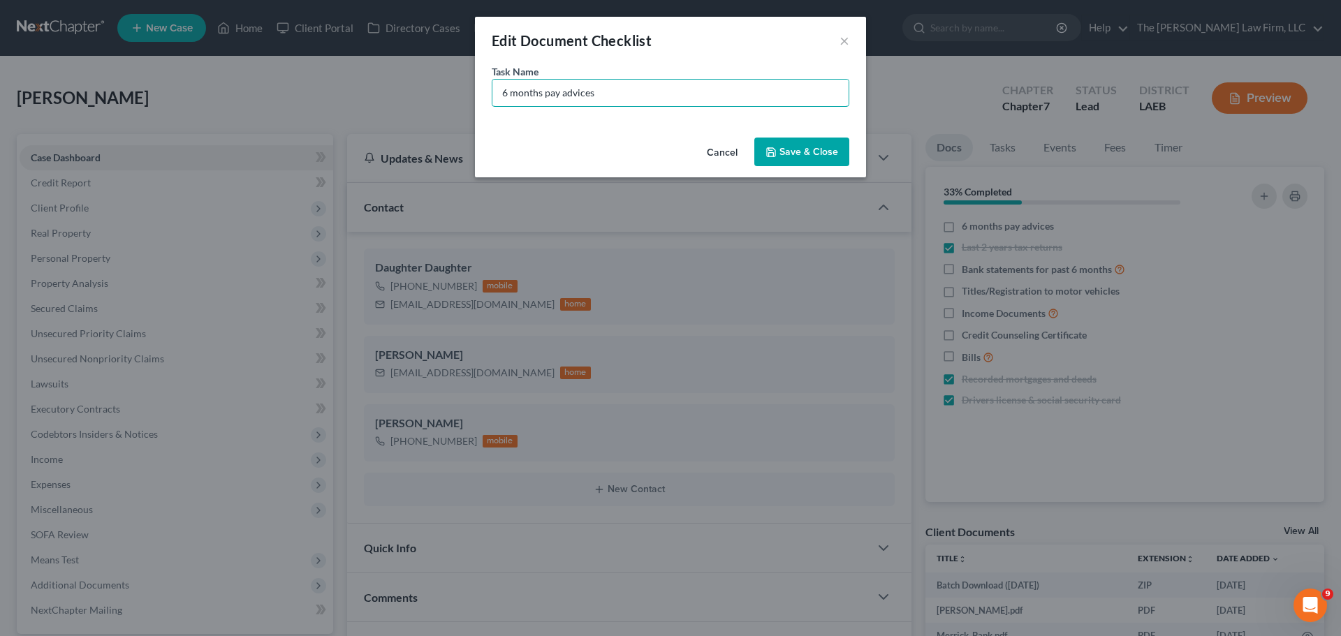
drag, startPoint x: 610, startPoint y: 94, endPoint x: 446, endPoint y: 95, distance: 164.2
click at [446, 95] on div "Edit Document Checklist × Task Name * 6 months pay advices Cancel Save & Close" at bounding box center [670, 318] width 1341 height 636
click at [742, 154] on button "Cancel" at bounding box center [722, 153] width 53 height 28
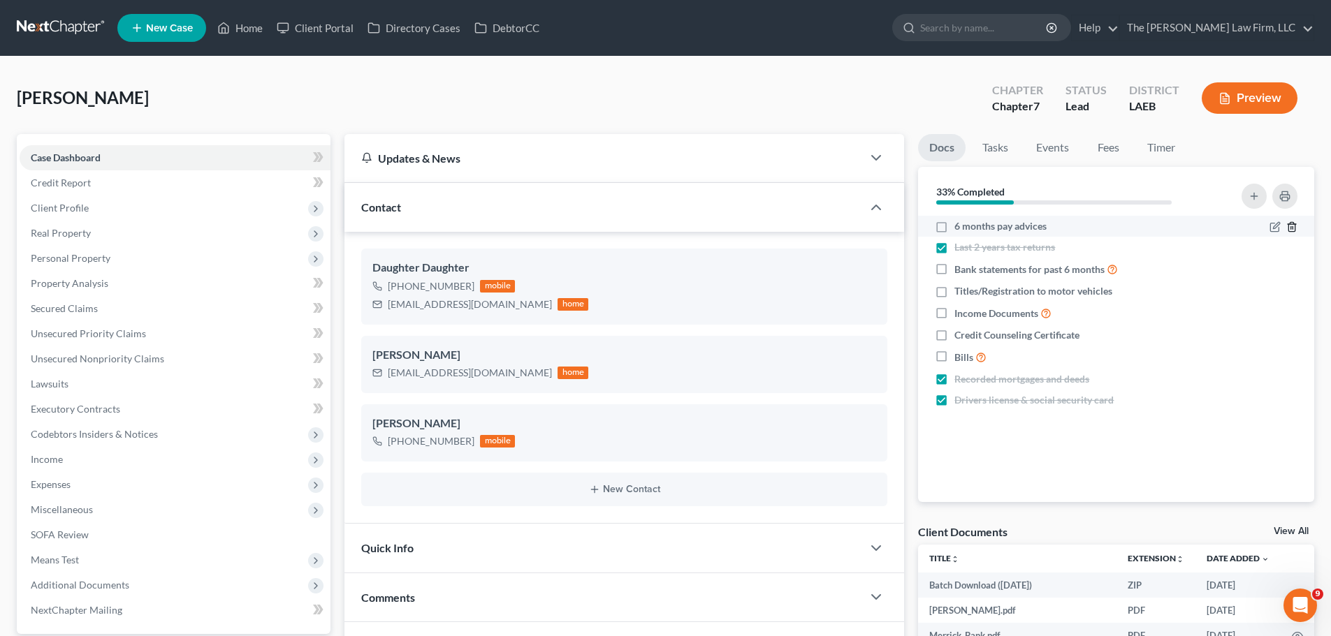
click at [1291, 226] on icon "button" at bounding box center [1291, 226] width 11 height 11
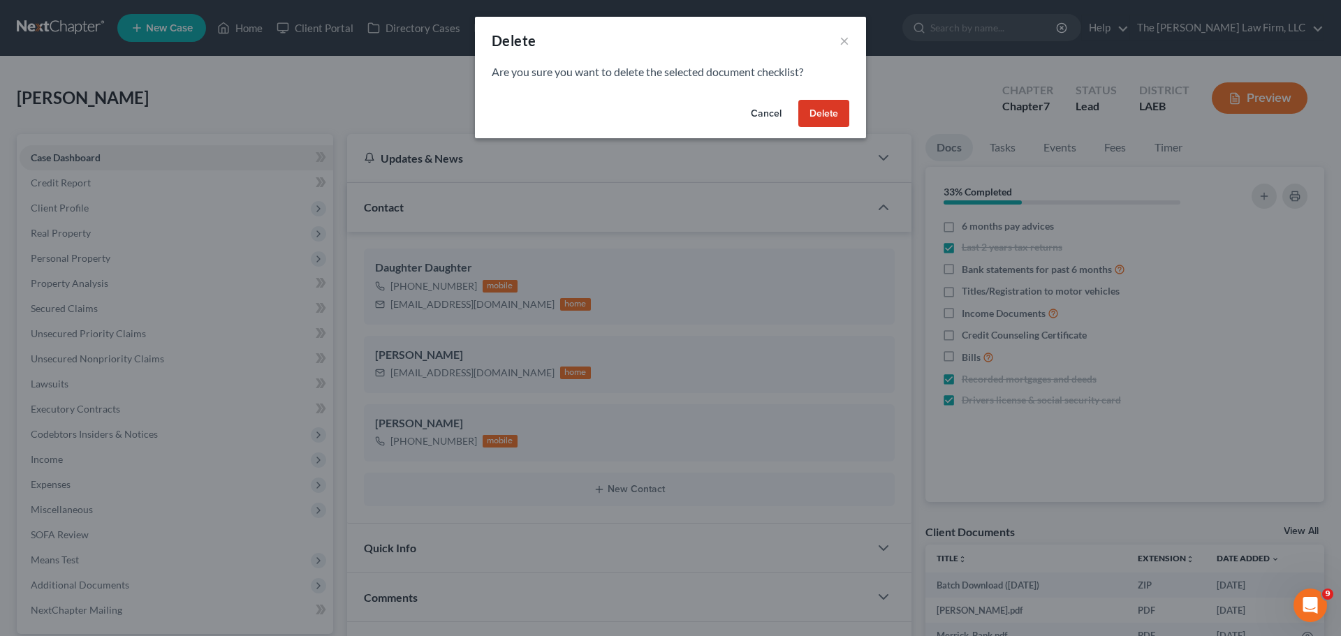
click at [827, 115] on button "Delete" at bounding box center [823, 114] width 51 height 28
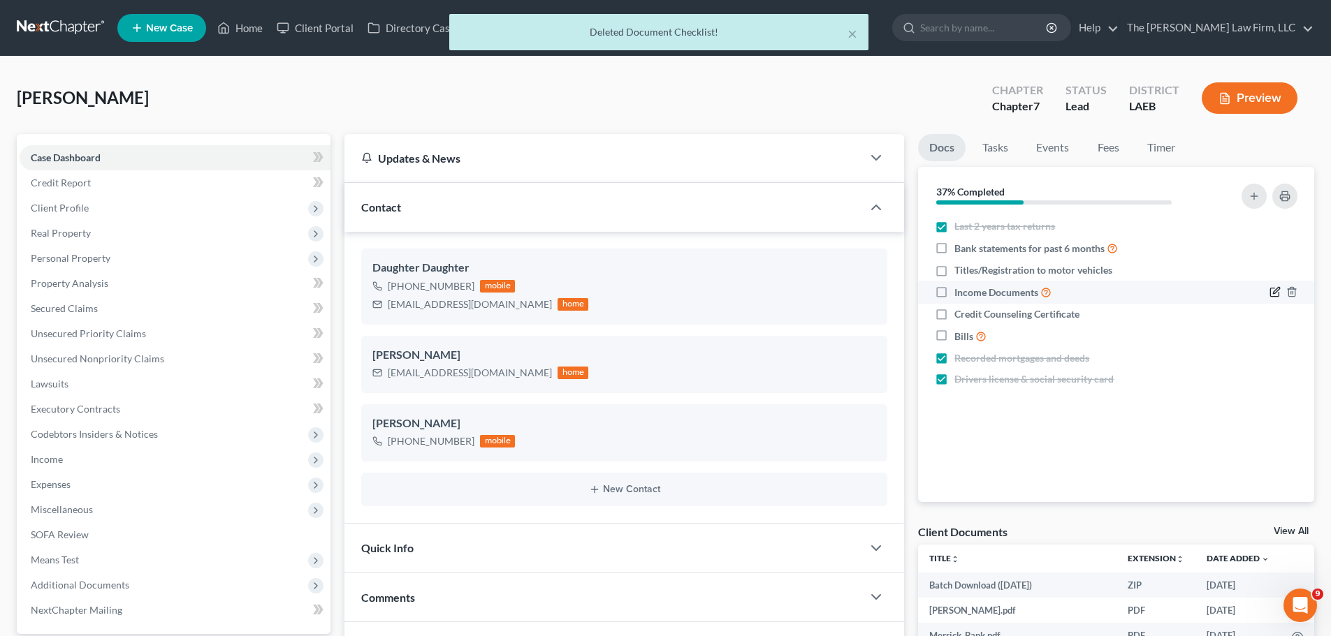
click at [1273, 292] on icon "button" at bounding box center [1276, 291] width 6 height 6
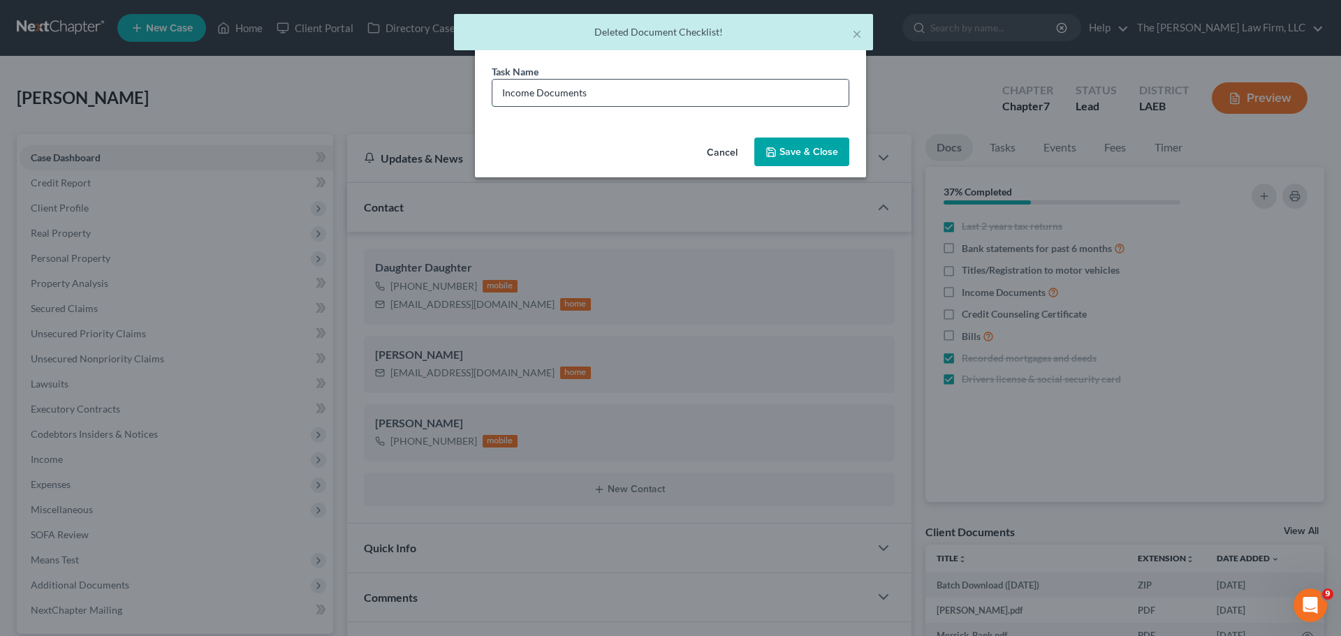
click at [610, 93] on input "Income Documents" at bounding box center [670, 93] width 356 height 27
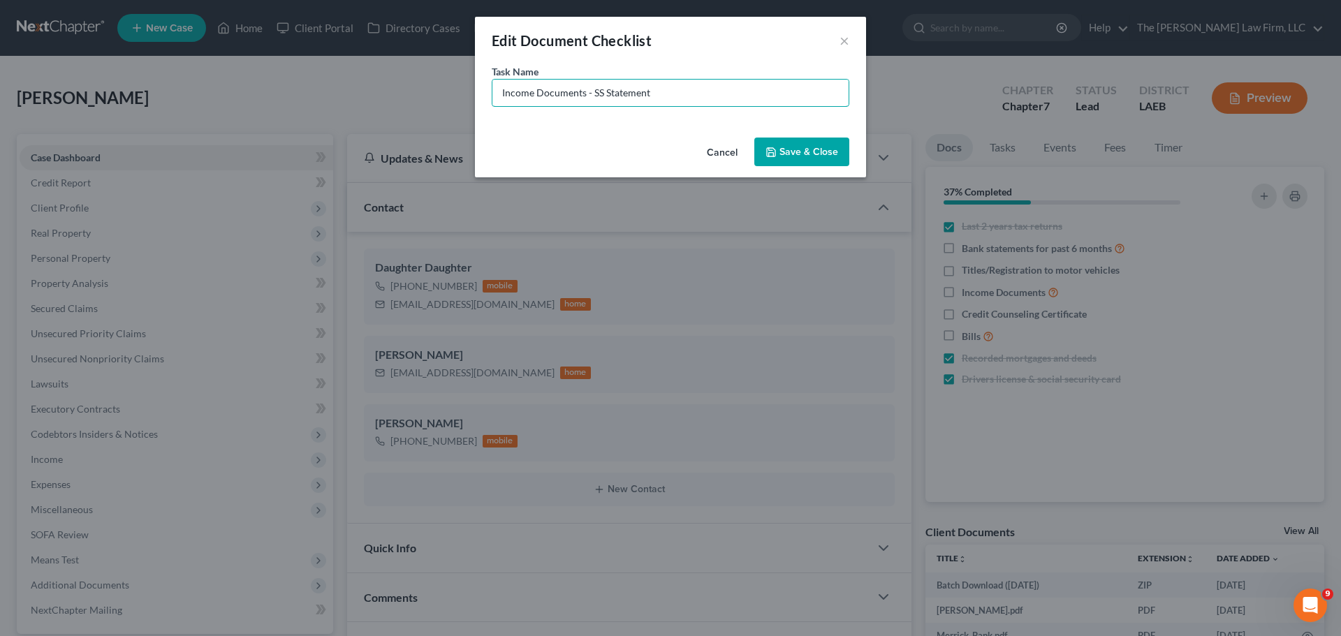
drag, startPoint x: 590, startPoint y: 94, endPoint x: 462, endPoint y: 94, distance: 128.5
click at [462, 94] on div "Edit Document Checklist × Task Name * Income Documents - SS Statement Cancel Sa…" at bounding box center [670, 318] width 1341 height 636
type input "Income Documents - SS Statement"
click at [805, 150] on button "Save & Close" at bounding box center [801, 152] width 95 height 29
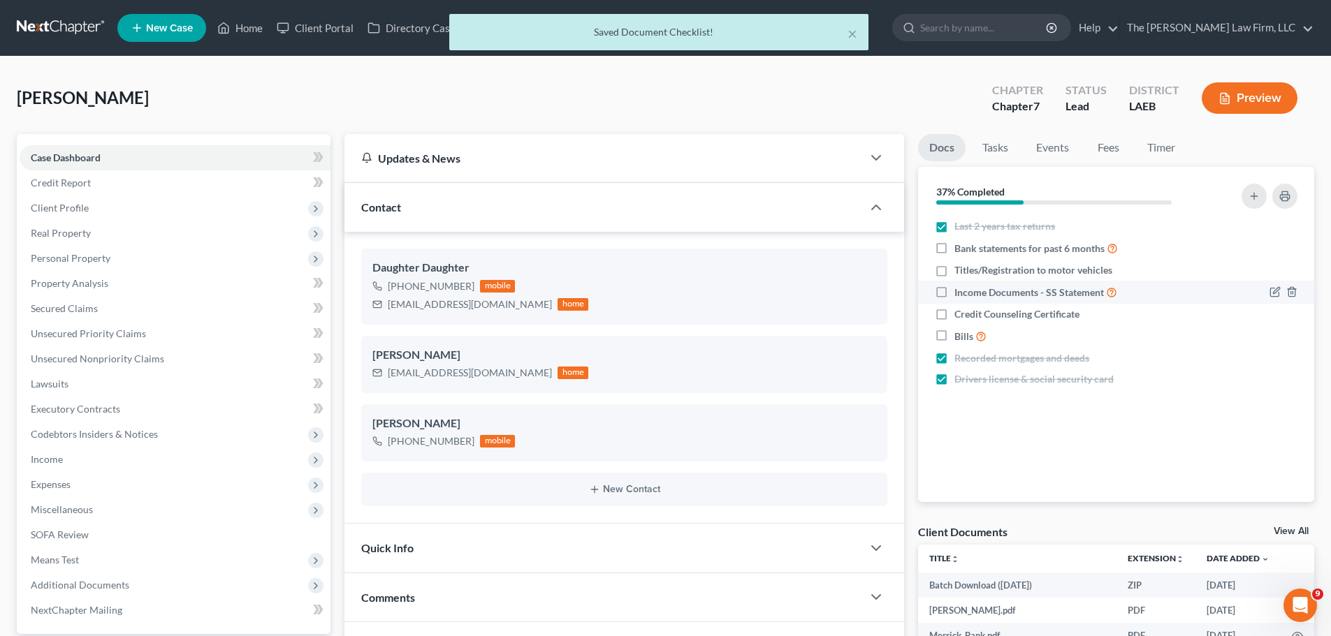
click at [954, 292] on label "Income Documents - SS Statement" at bounding box center [1035, 292] width 163 height 16
click at [960, 292] on input "Income Documents - SS Statement" at bounding box center [964, 288] width 9 height 9
checkbox input "true"
click at [1256, 198] on icon "button" at bounding box center [1253, 196] width 11 height 11
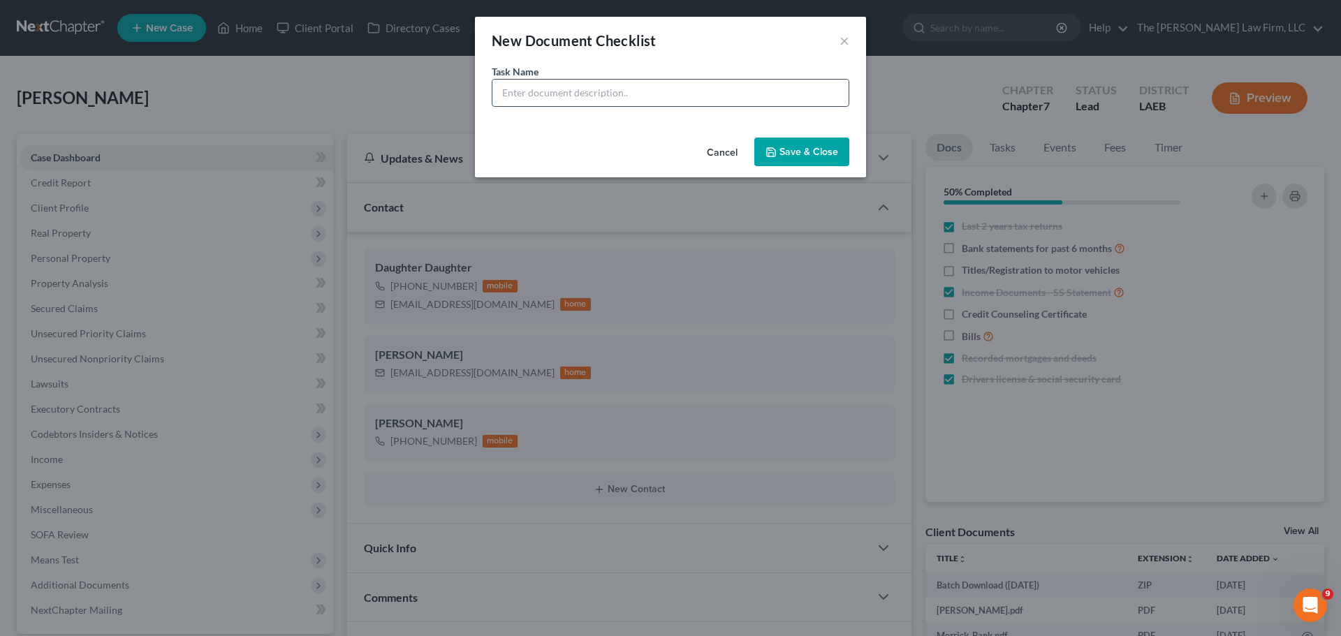
click at [598, 97] on input "text" at bounding box center [670, 93] width 356 height 27
paste input "Income Documents -"
type input "Income Documents - Pension Statement"
click at [775, 151] on icon "button" at bounding box center [771, 152] width 8 height 8
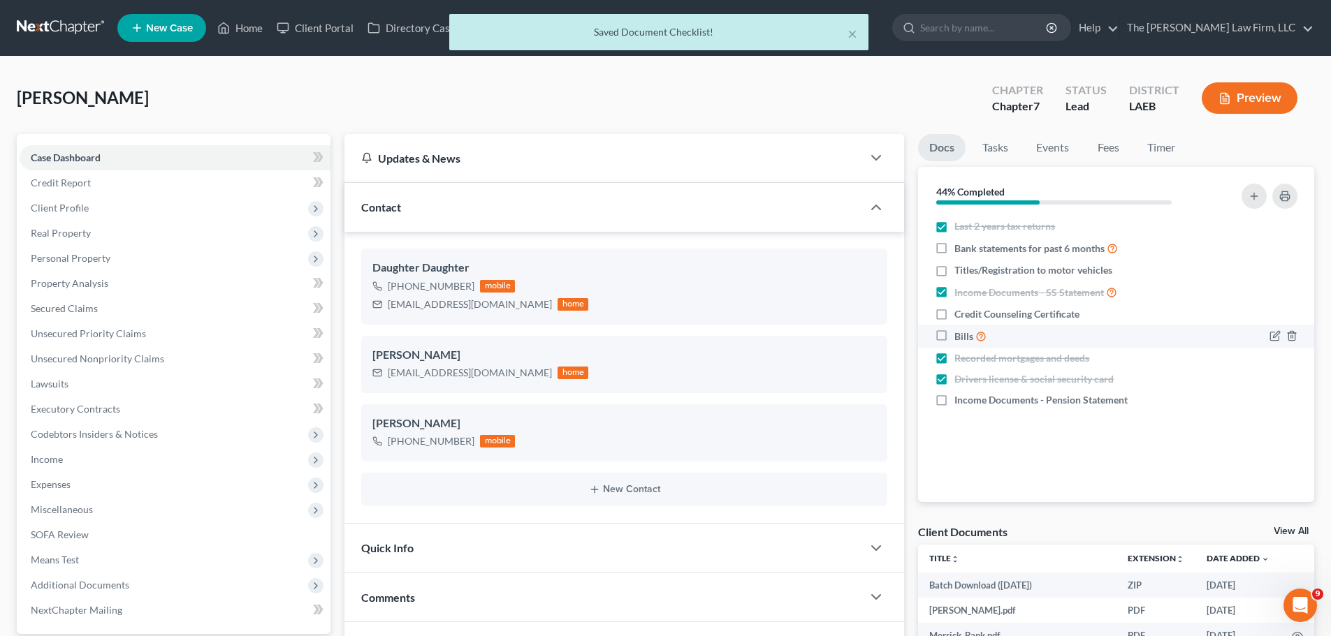
click at [954, 336] on label "Bills" at bounding box center [970, 336] width 32 height 16
click at [960, 336] on input "Bills" at bounding box center [964, 332] width 9 height 9
checkbox input "true"
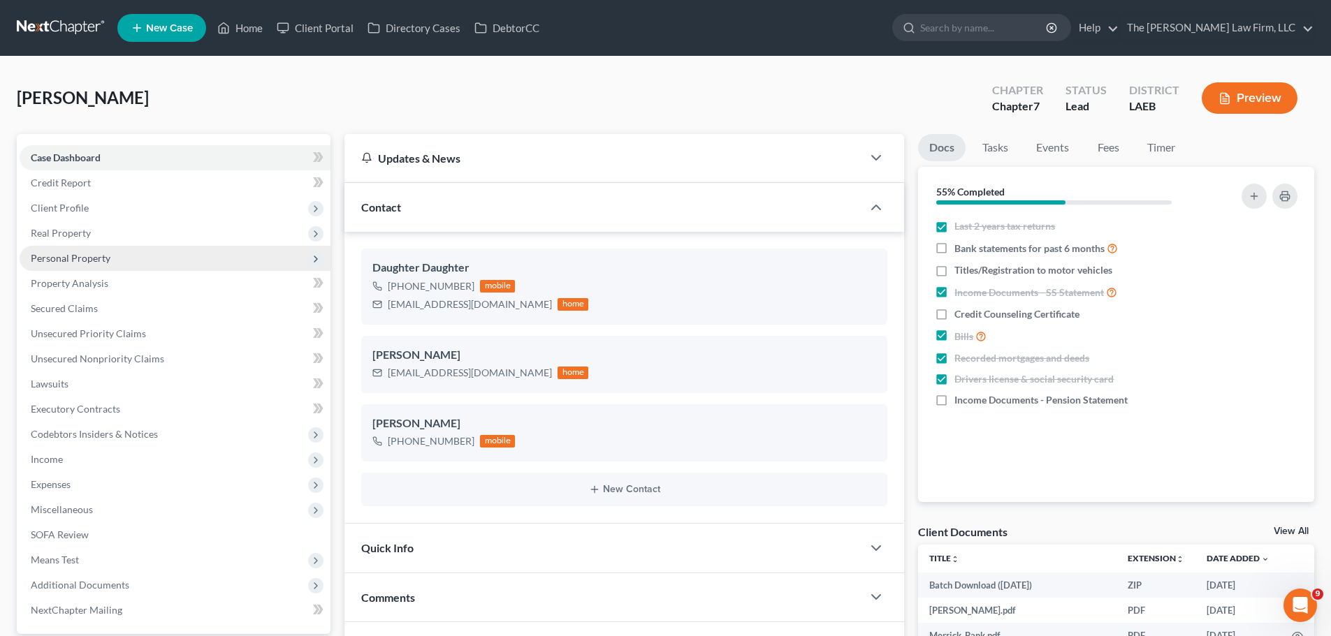
click at [63, 257] on span "Personal Property" at bounding box center [71, 258] width 80 height 12
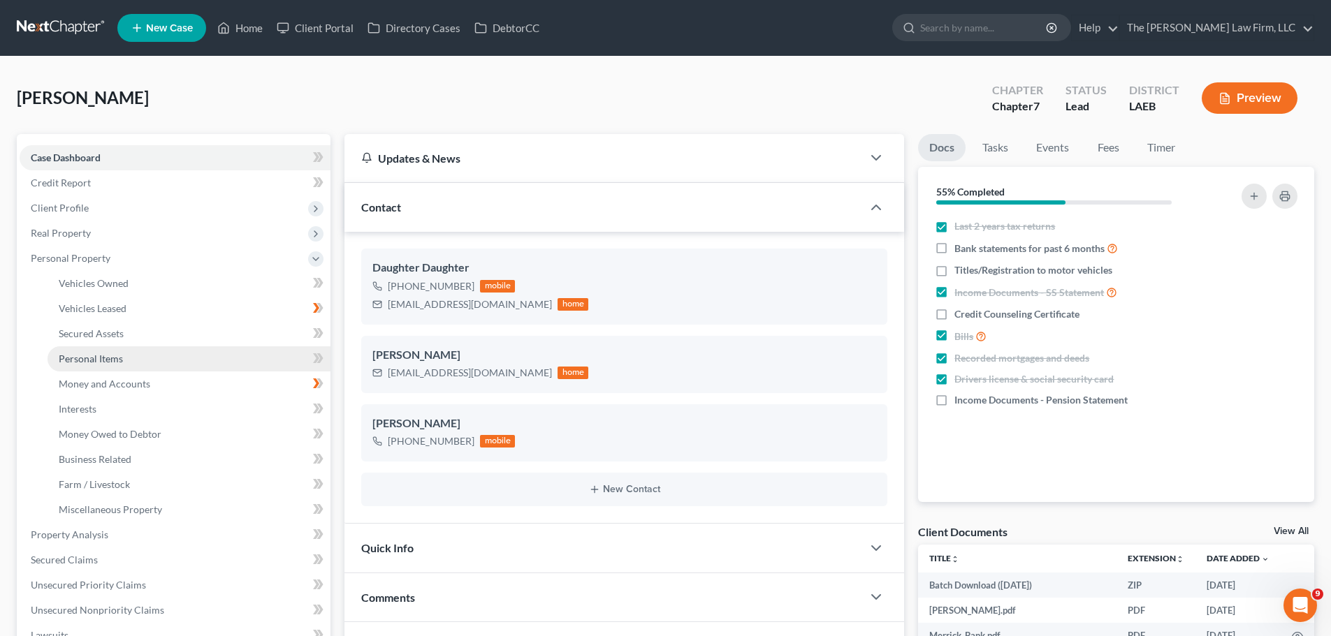
click at [97, 364] on span "Personal Items" at bounding box center [91, 359] width 64 height 12
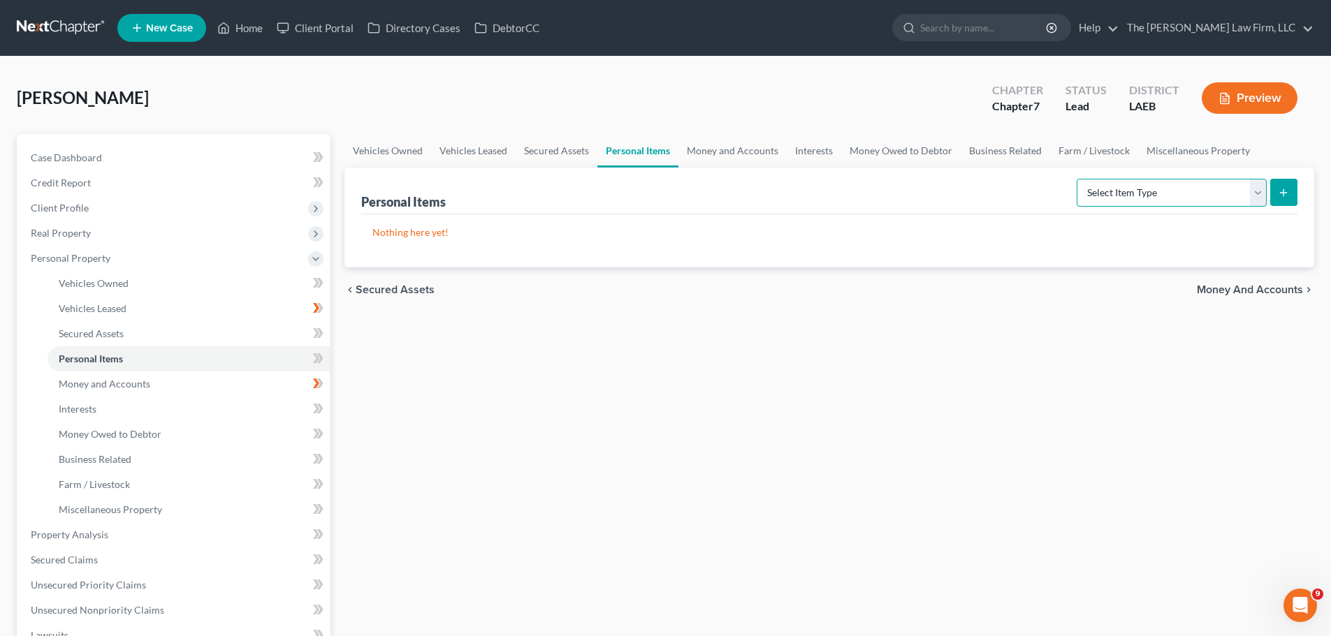
click at [1255, 189] on select "Select Item Type Clothing (A/B: 11) Collectibles Of Value (A/B: 8) Electronics …" at bounding box center [1171, 193] width 190 height 28
select select "clothing"
click at [1079, 179] on select "Select Item Type Clothing (A/B: 11) Collectibles Of Value (A/B: 8) Electronics …" at bounding box center [1171, 193] width 190 height 28
click at [1283, 197] on icon "submit" at bounding box center [1283, 192] width 11 height 11
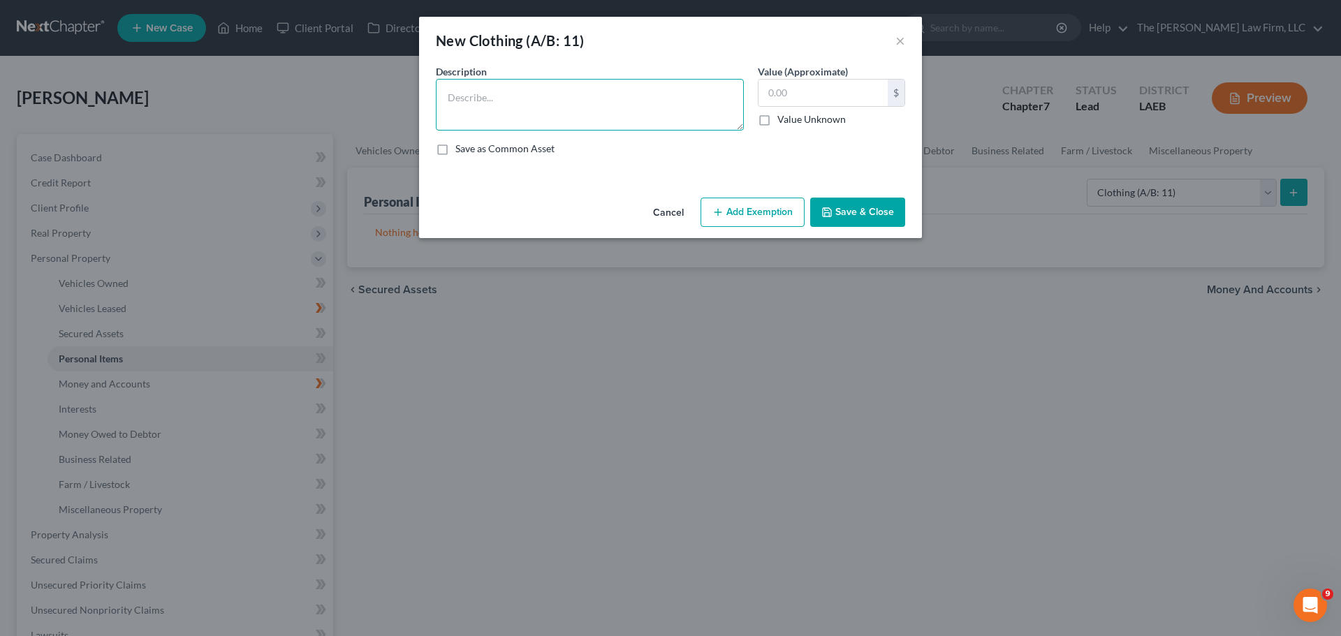
drag, startPoint x: 496, startPoint y: 98, endPoint x: 485, endPoint y: 101, distance: 10.7
click at [493, 98] on textarea at bounding box center [590, 105] width 308 height 52
type textarea "Clothing for 1 Adult [DEMOGRAPHIC_DATA]"
click at [822, 96] on input "text" at bounding box center [823, 93] width 129 height 27
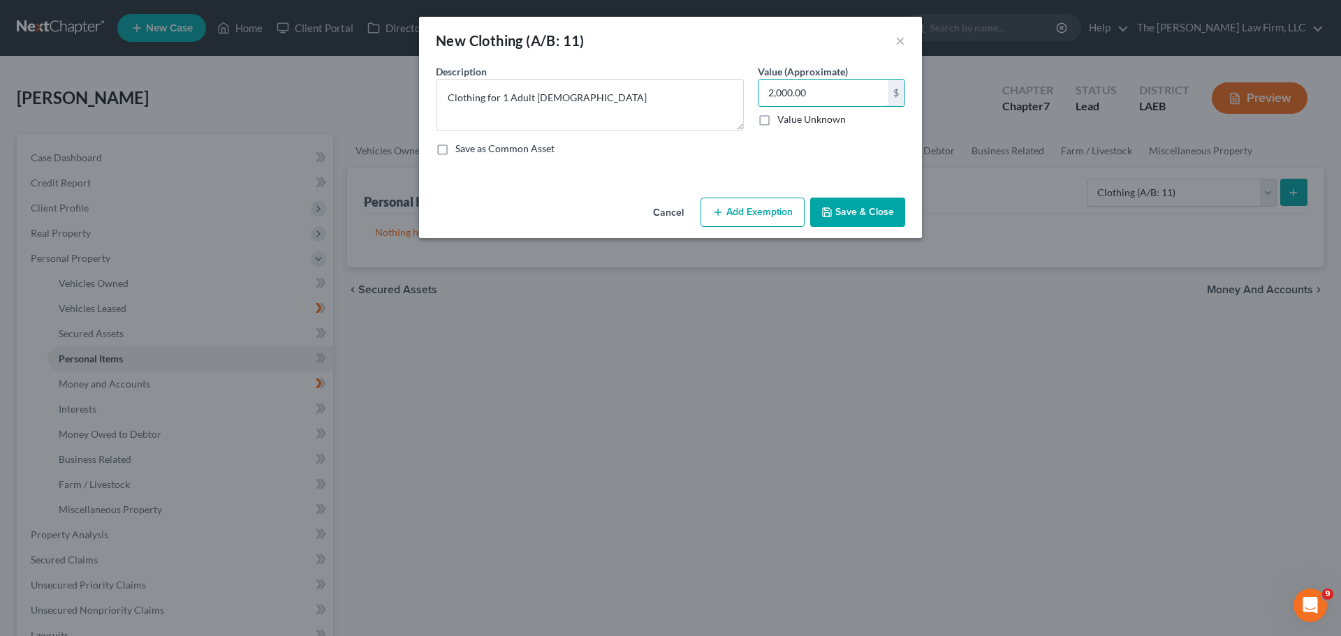
type input "2,000.00"
click at [852, 212] on button "Save & Close" at bounding box center [857, 212] width 95 height 29
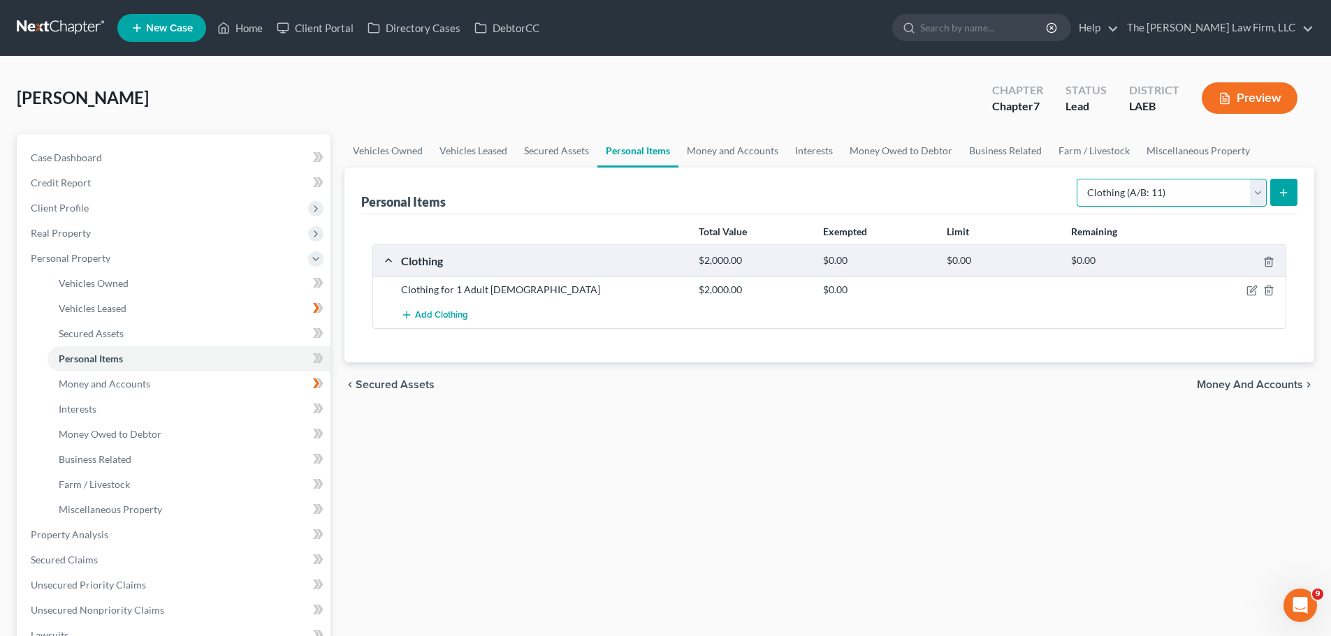
click at [1258, 191] on select "Select Item Type Clothing (A/B: 11) Collectibles Of Value (A/B: 8) Electronics …" at bounding box center [1171, 193] width 190 height 28
click at [812, 481] on div "Vehicles Owned Vehicles Leased Secured Assets Personal Items Money and Accounts…" at bounding box center [829, 550] width 984 height 832
click at [76, 407] on span "Interests" at bounding box center [78, 409] width 38 height 12
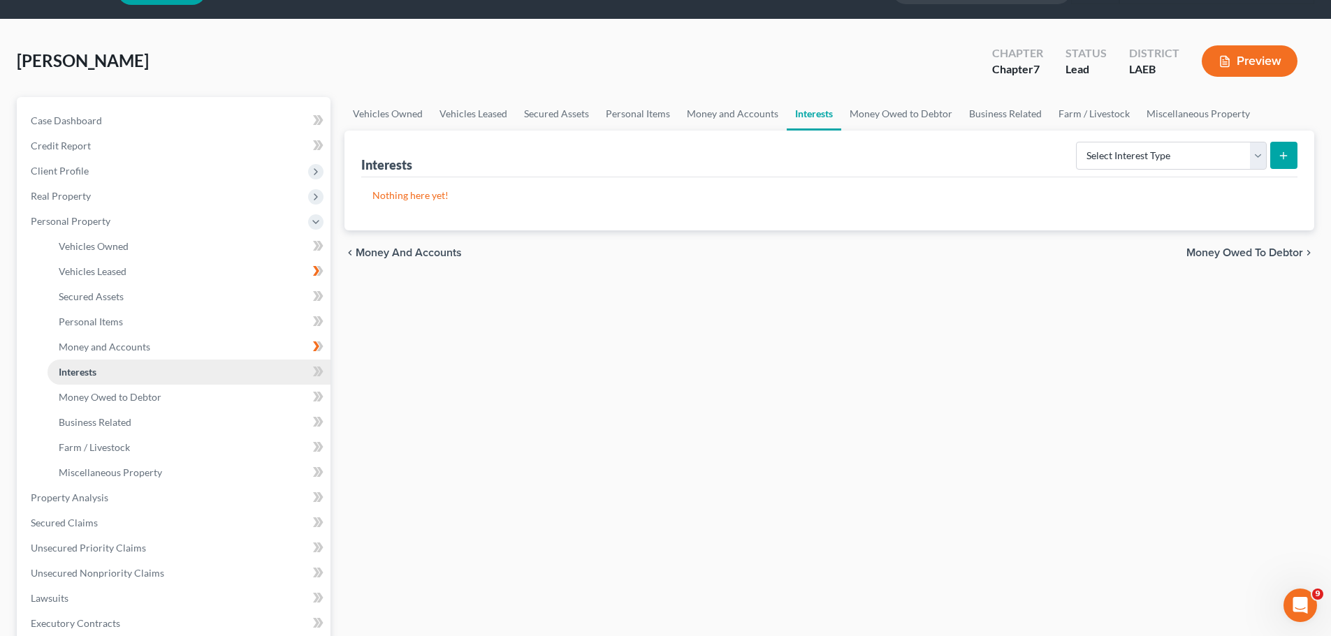
scroll to position [70, 0]
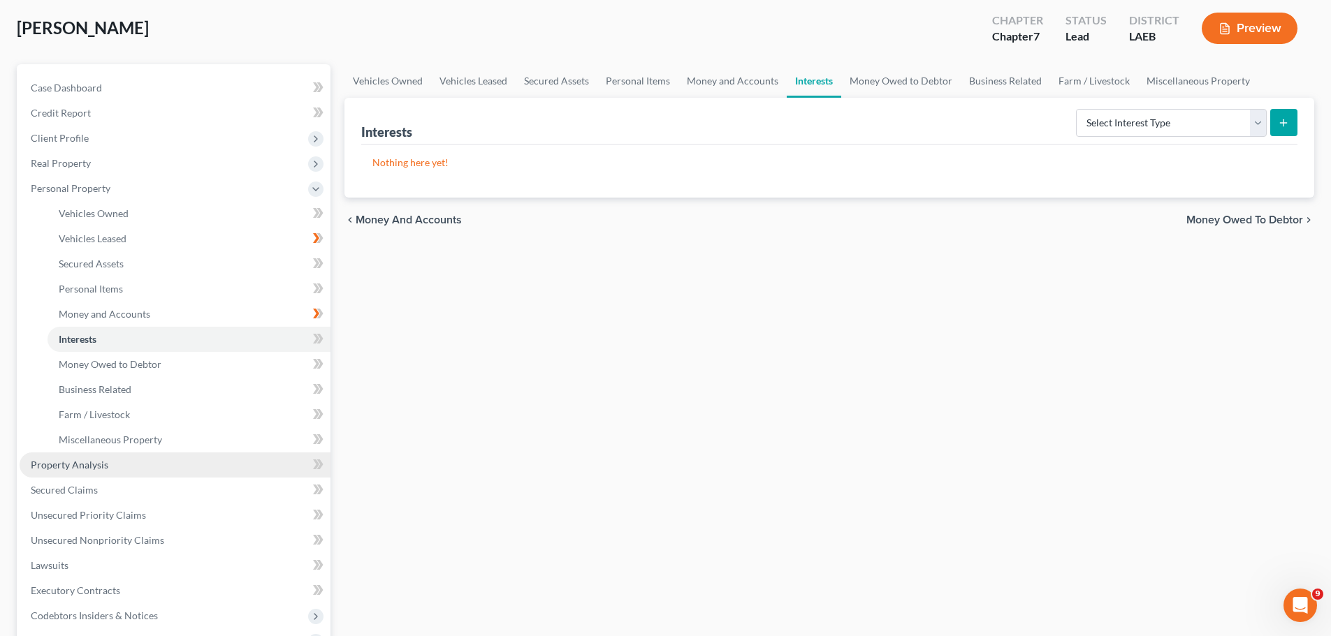
click at [70, 467] on span "Property Analysis" at bounding box center [70, 465] width 78 height 12
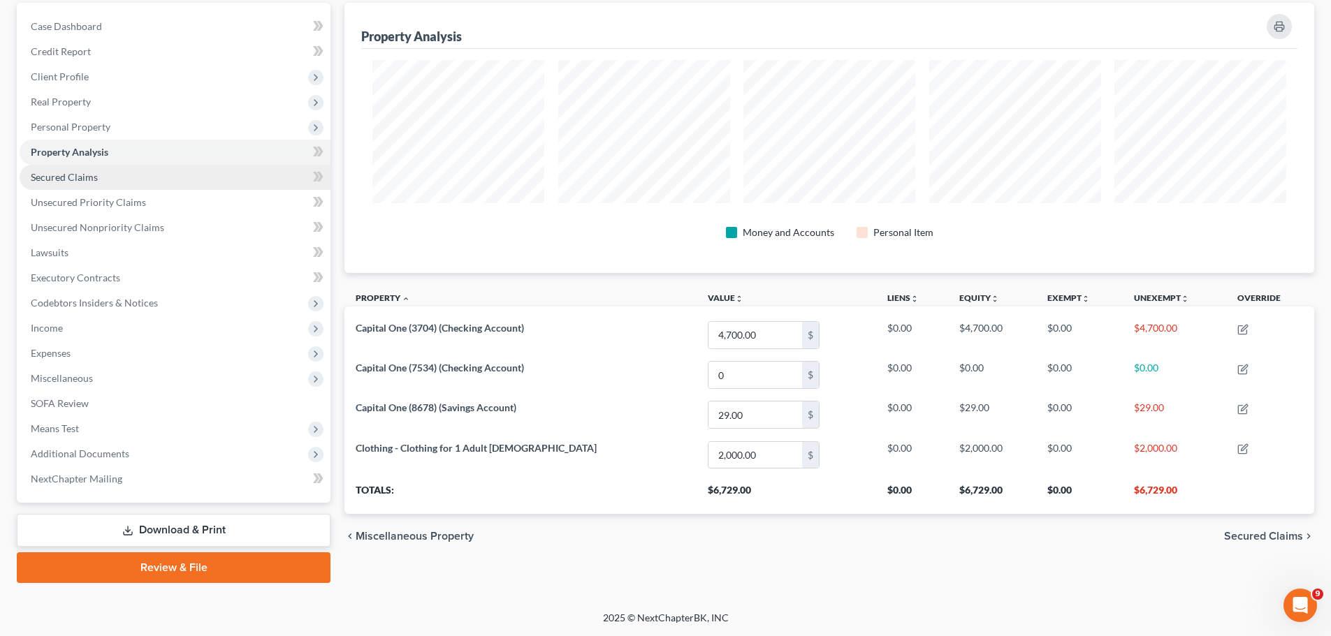
click at [64, 182] on span "Secured Claims" at bounding box center [64, 177] width 67 height 12
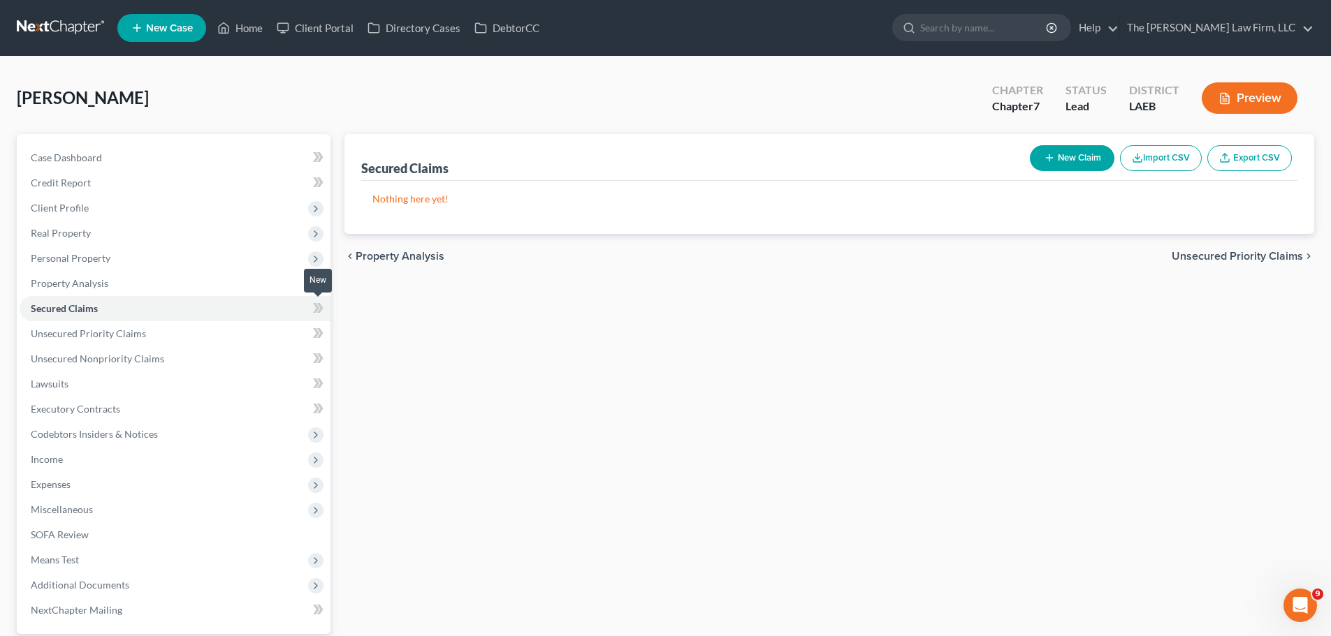
click at [315, 308] on icon at bounding box center [318, 308] width 10 height 17
click at [321, 310] on icon at bounding box center [320, 308] width 6 height 10
click at [314, 336] on icon at bounding box center [318, 333] width 10 height 17
click at [319, 337] on icon at bounding box center [320, 333] width 6 height 10
click at [316, 382] on icon at bounding box center [316, 384] width 6 height 10
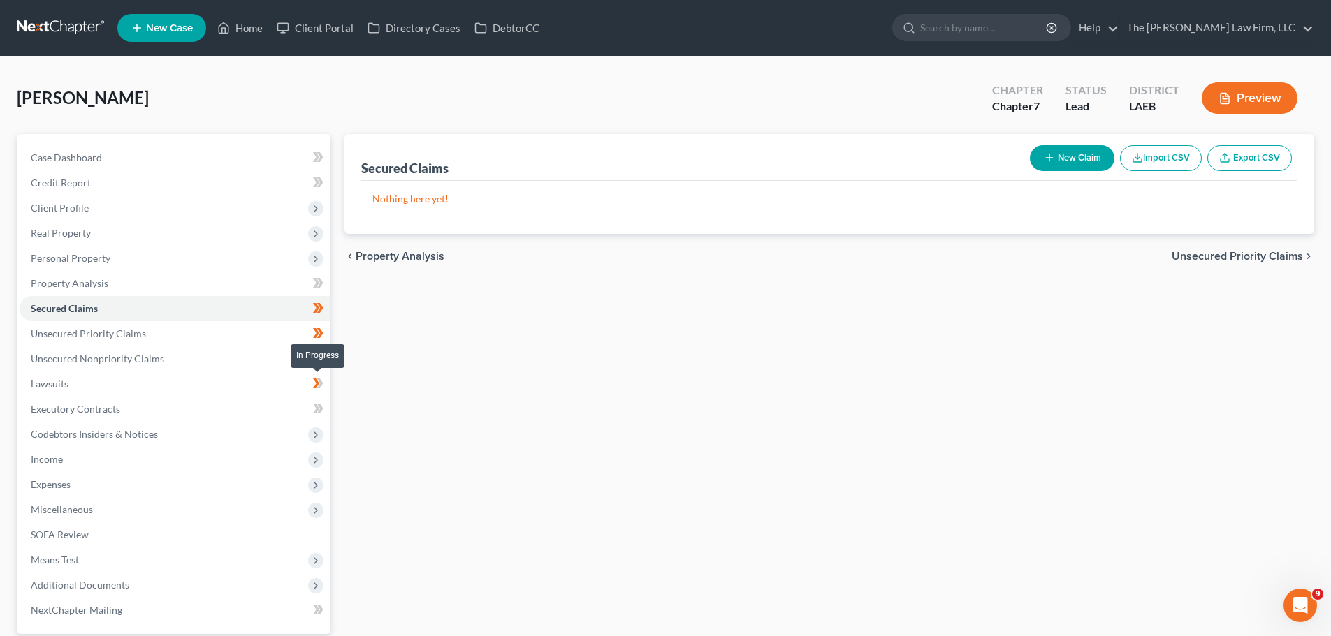
click at [321, 384] on icon at bounding box center [320, 384] width 6 height 10
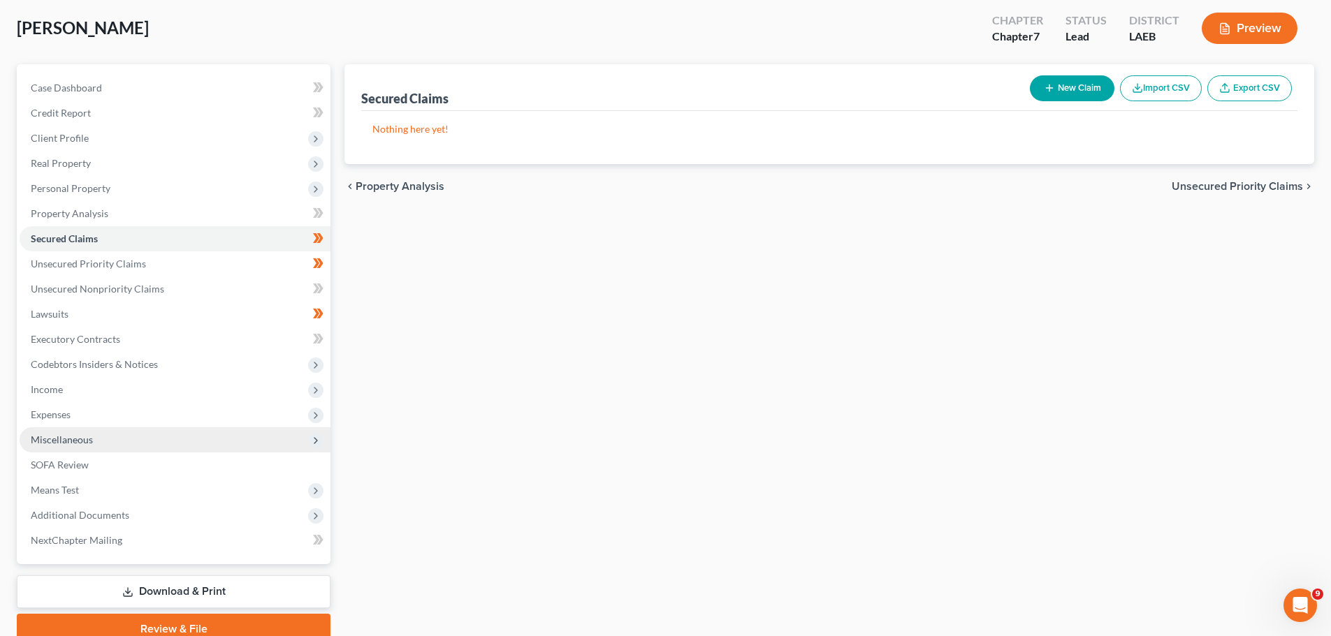
click at [112, 438] on span "Miscellaneous" at bounding box center [175, 440] width 311 height 25
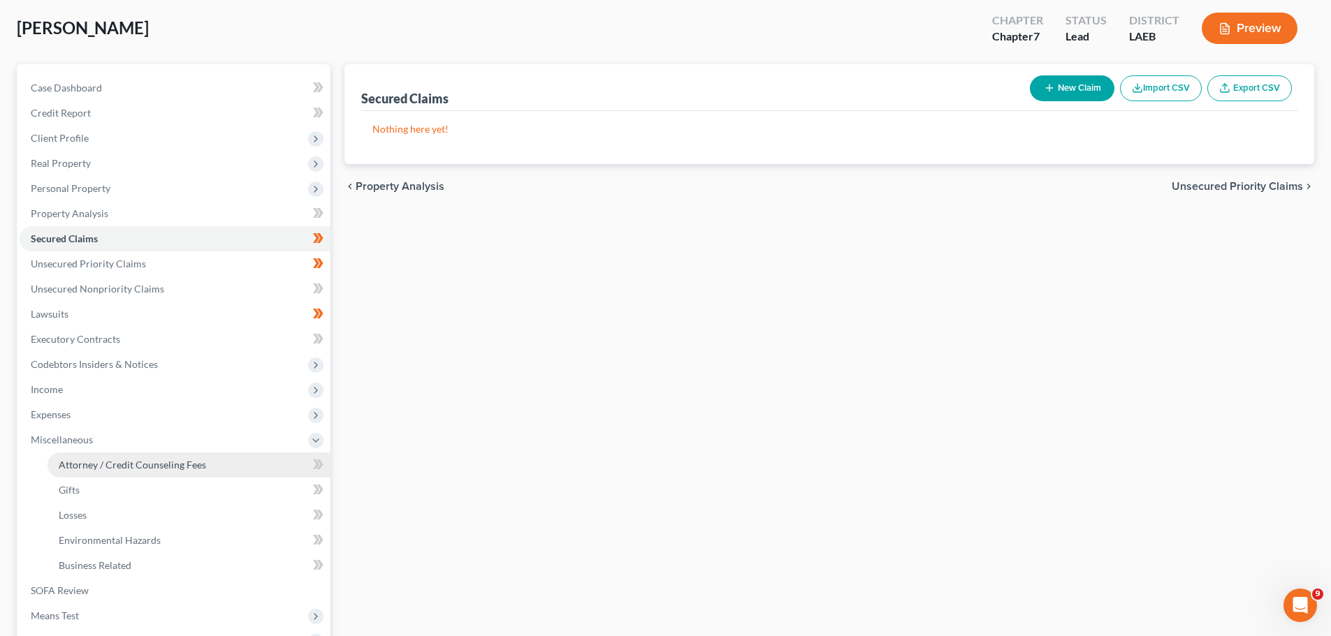
click at [115, 465] on span "Attorney / Credit Counseling Fees" at bounding box center [132, 465] width 147 height 12
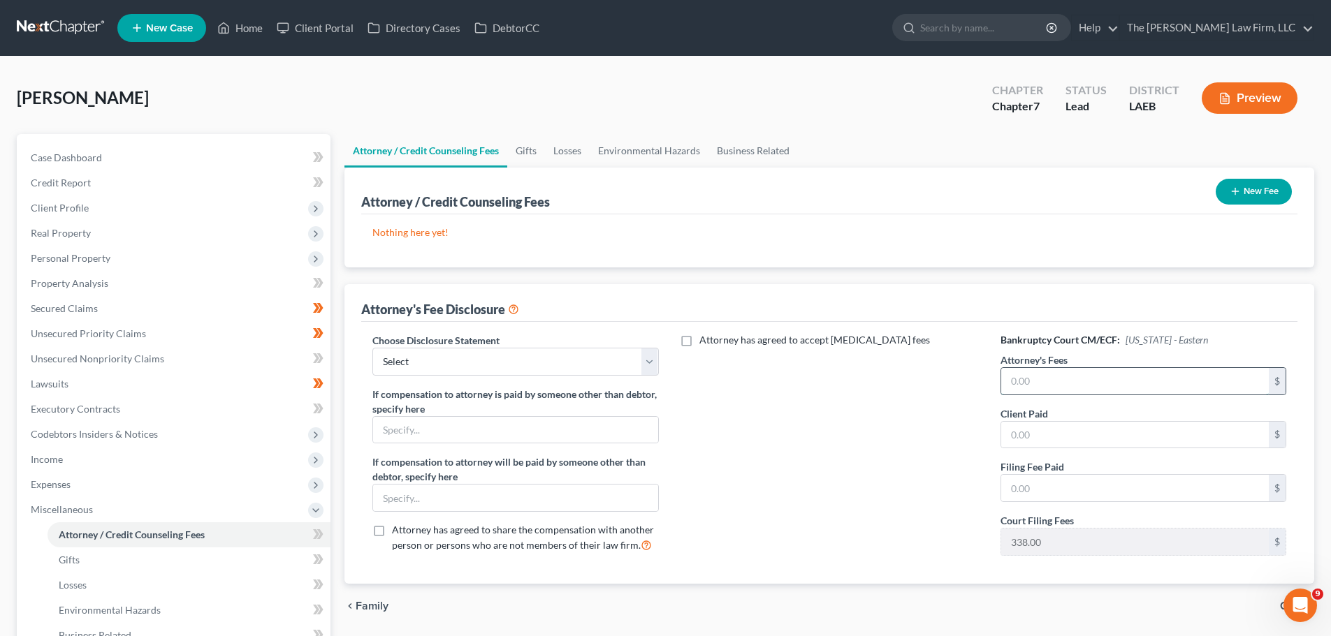
click at [1013, 381] on input "text" at bounding box center [1135, 381] width 268 height 27
click at [1082, 368] on input "text" at bounding box center [1135, 381] width 268 height 27
type input "1,500.00"
click at [1050, 437] on input "text" at bounding box center [1135, 435] width 268 height 27
type input "1,500.00"
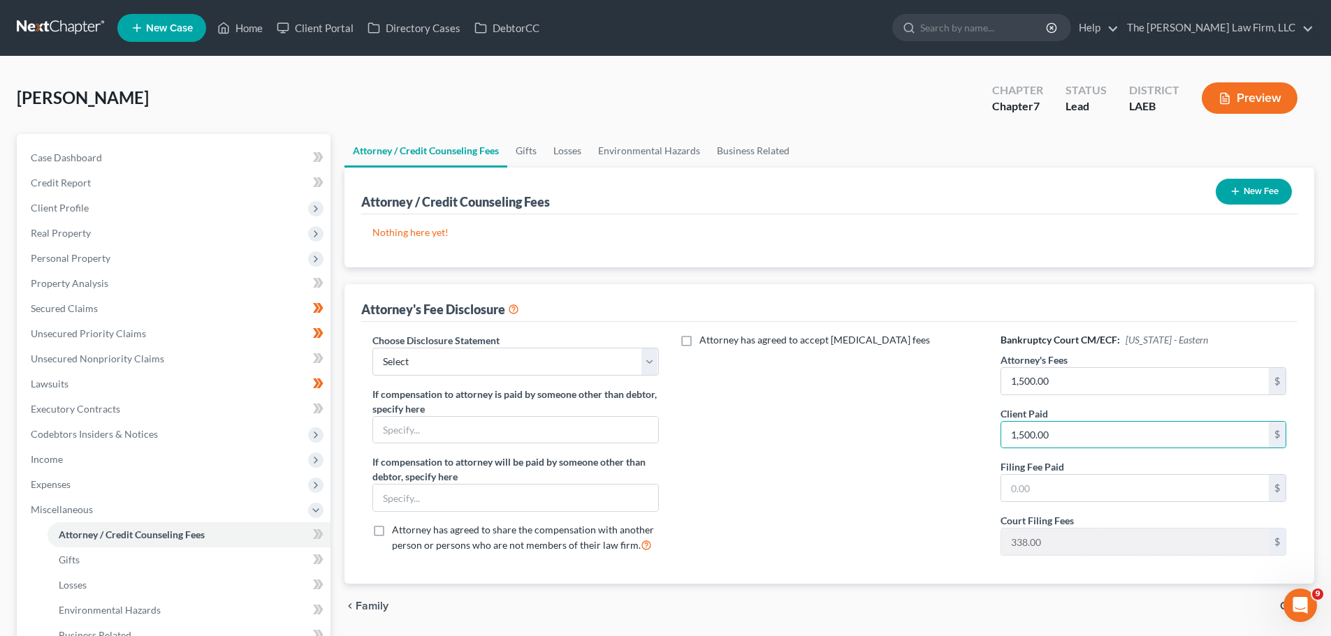
click at [1255, 182] on button "New Fee" at bounding box center [1253, 192] width 76 height 26
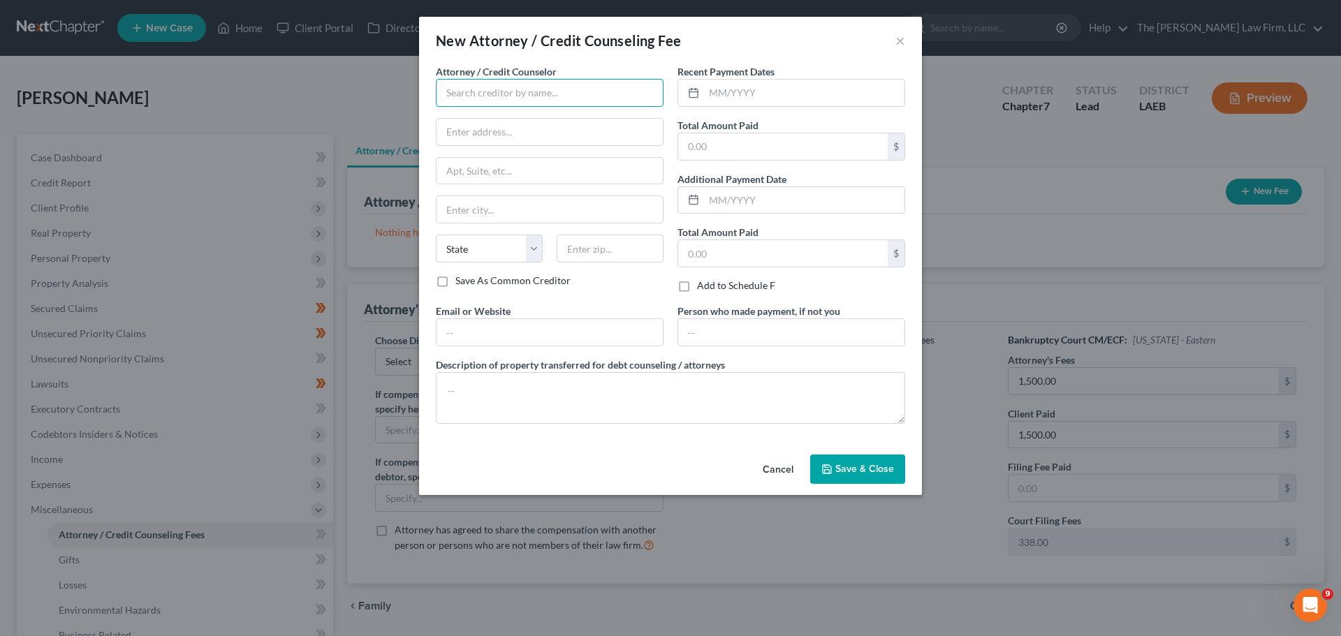
click at [483, 99] on input "text" at bounding box center [550, 93] width 228 height 28
type input "[PERSON_NAME] Law Firm"
click at [483, 131] on input "text" at bounding box center [550, 132] width 226 height 27
type input "[STREET_ADDRESS]"
type input "Metairie"
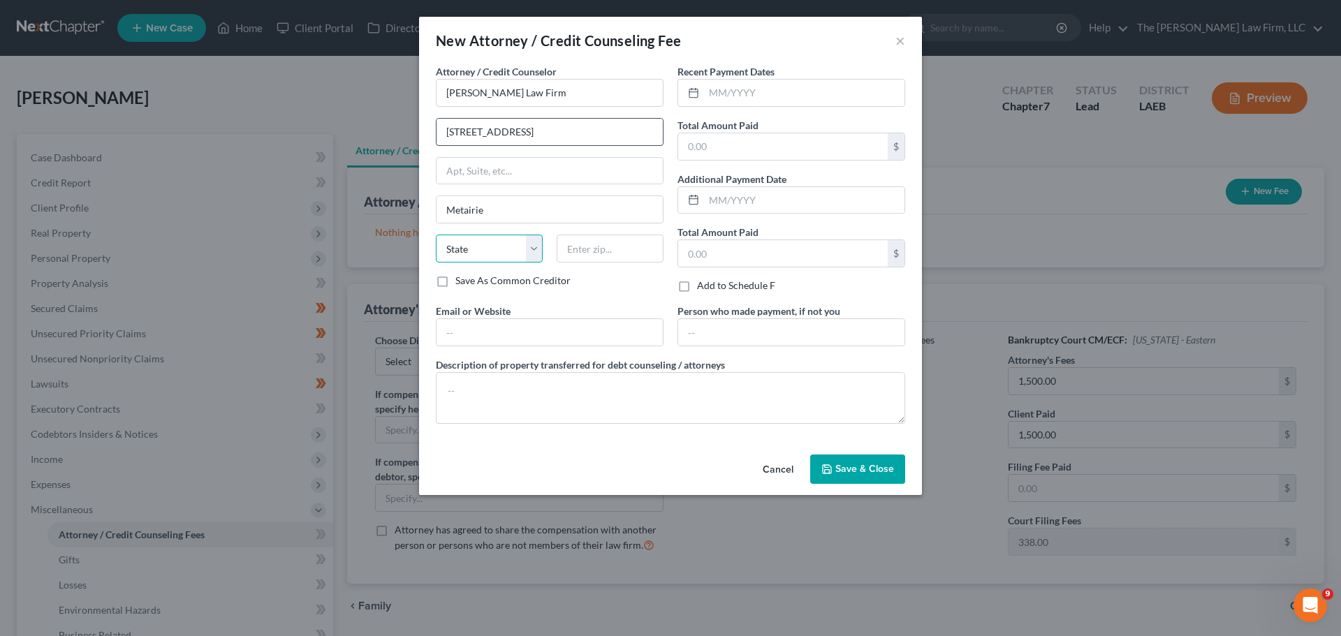
select select "19"
type input "70002"
click at [784, 93] on input "text" at bounding box center [804, 93] width 200 height 27
type input "[DATE]"
drag, startPoint x: 699, startPoint y: 143, endPoint x: 719, endPoint y: 147, distance: 21.4
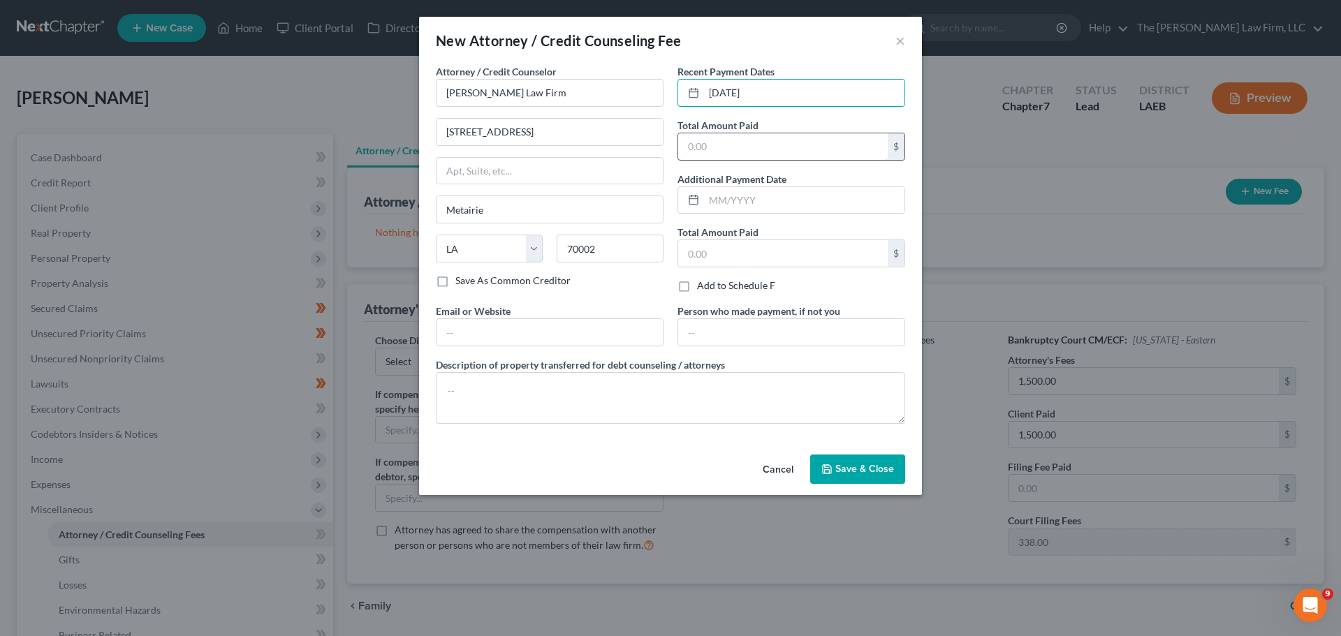
click at [699, 143] on input "text" at bounding box center [783, 146] width 210 height 27
type input "1,500.00"
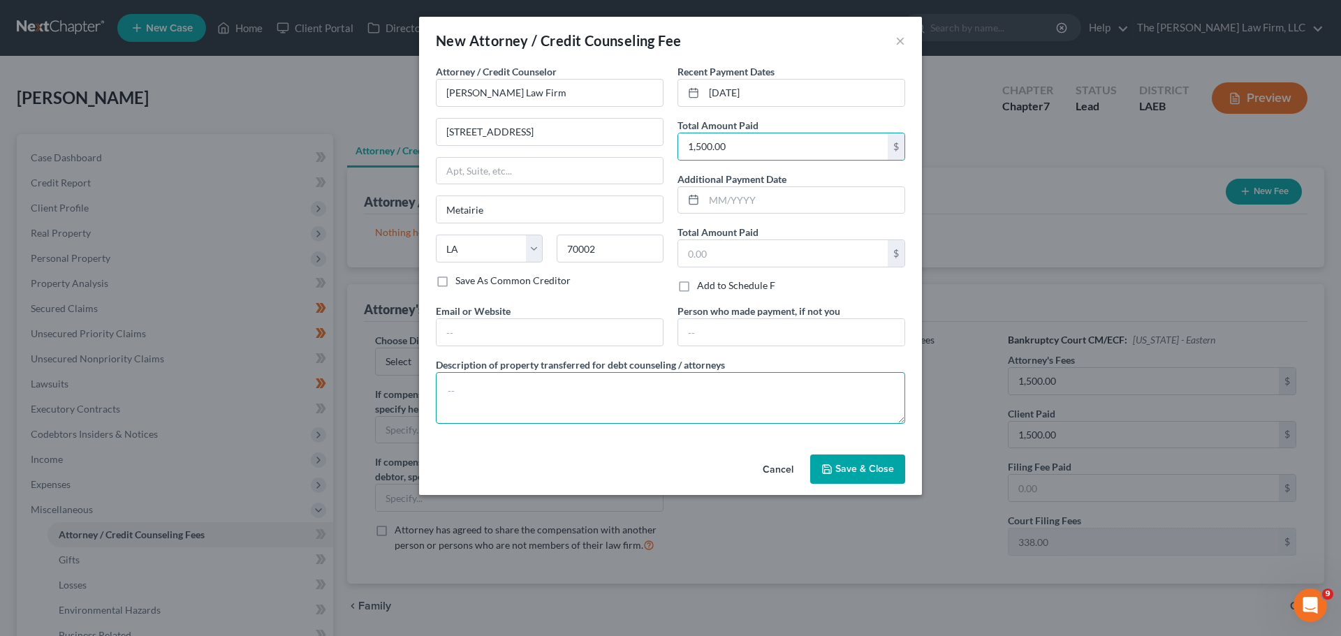
click at [562, 395] on textarea at bounding box center [670, 398] width 469 height 52
type textarea "Attorney fees"
click at [834, 469] on button "Save & Close" at bounding box center [857, 469] width 95 height 29
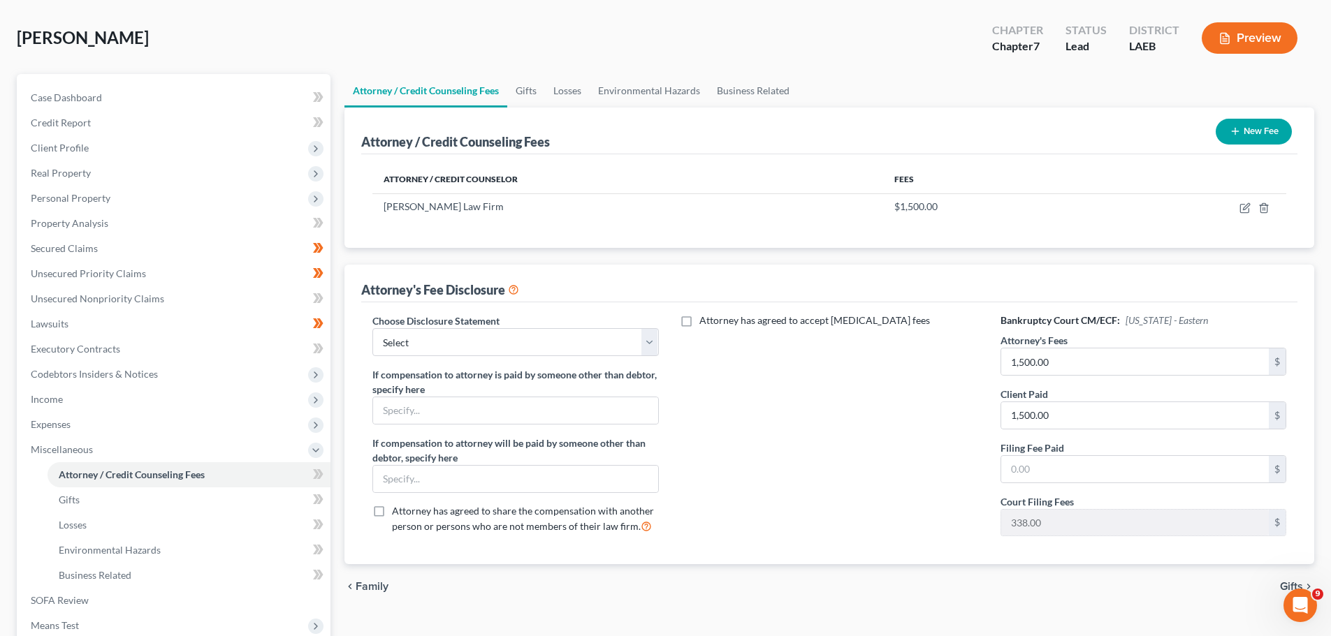
scroll to position [48, 0]
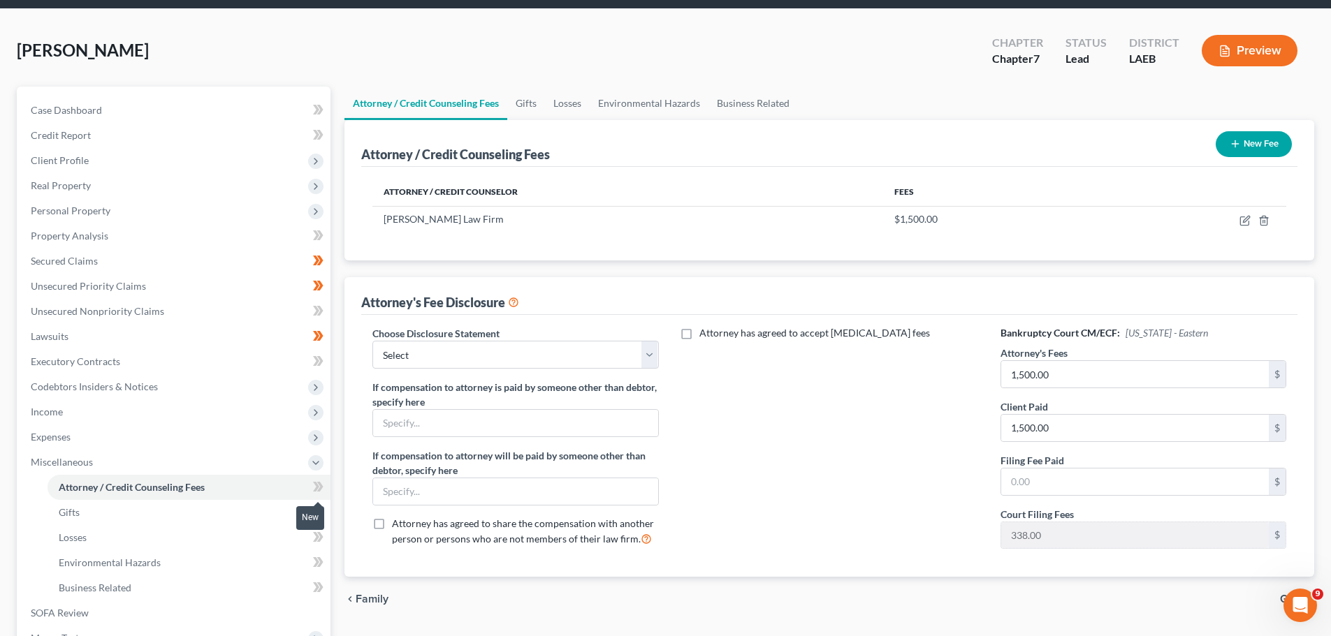
click at [316, 488] on icon at bounding box center [316, 487] width 6 height 10
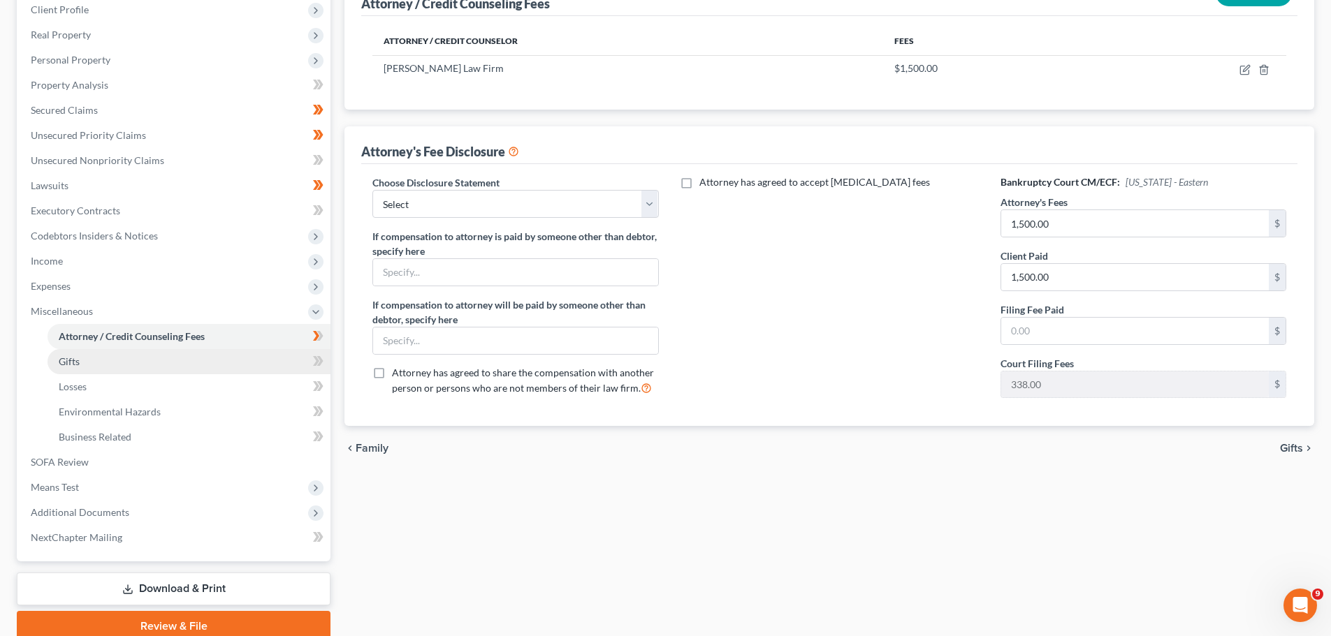
scroll to position [117, 0]
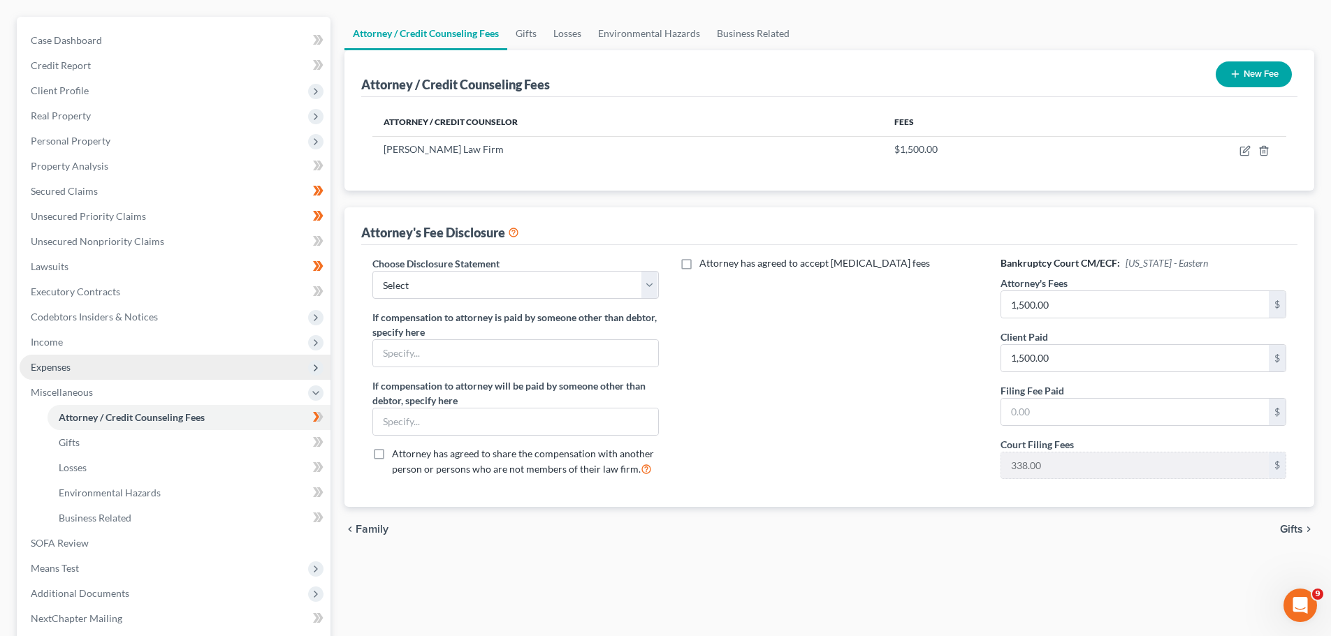
click at [68, 365] on span "Expenses" at bounding box center [51, 367] width 40 height 12
